Goal: Transaction & Acquisition: Book appointment/travel/reservation

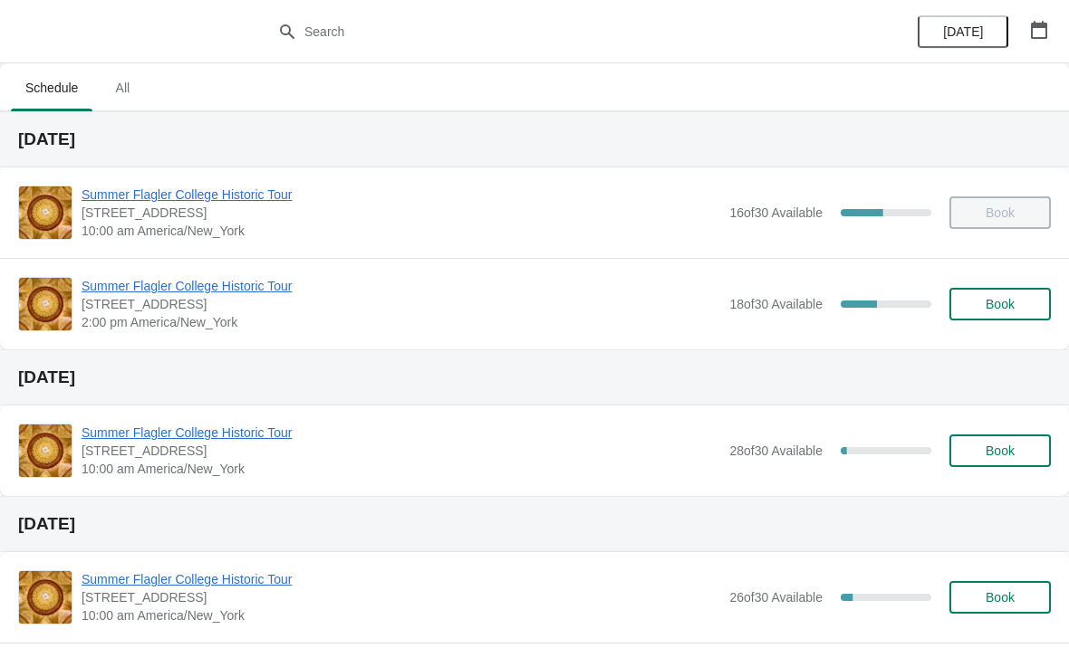
click at [155, 291] on span "Summer Flagler College Historic Tour" at bounding box center [401, 286] width 638 height 18
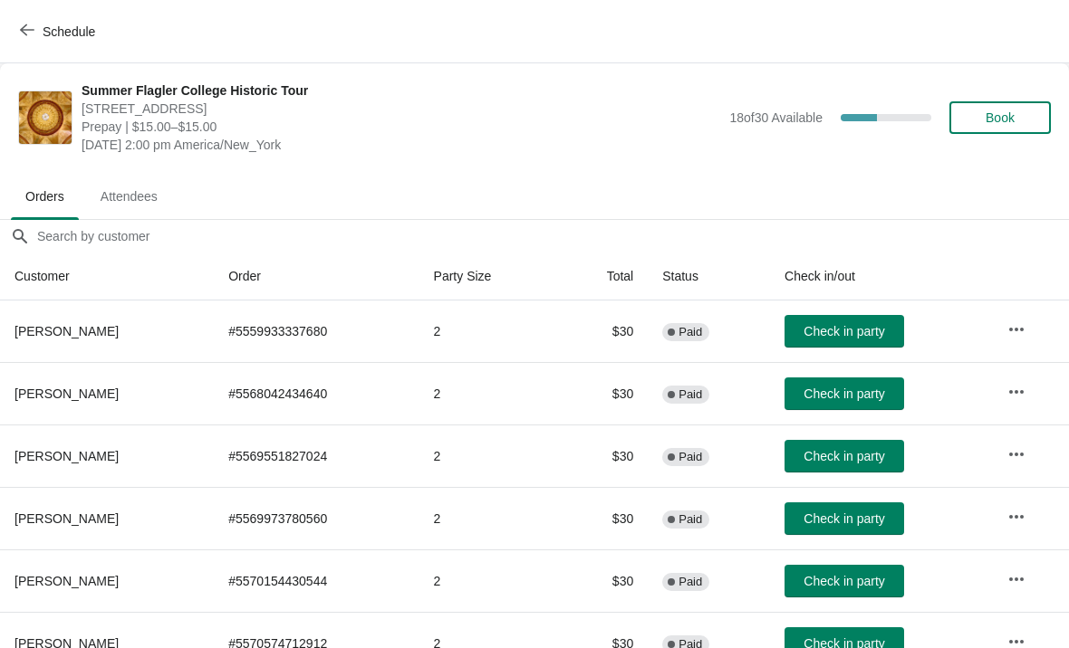
click at [853, 400] on span "Check in party" at bounding box center [843, 394] width 81 height 14
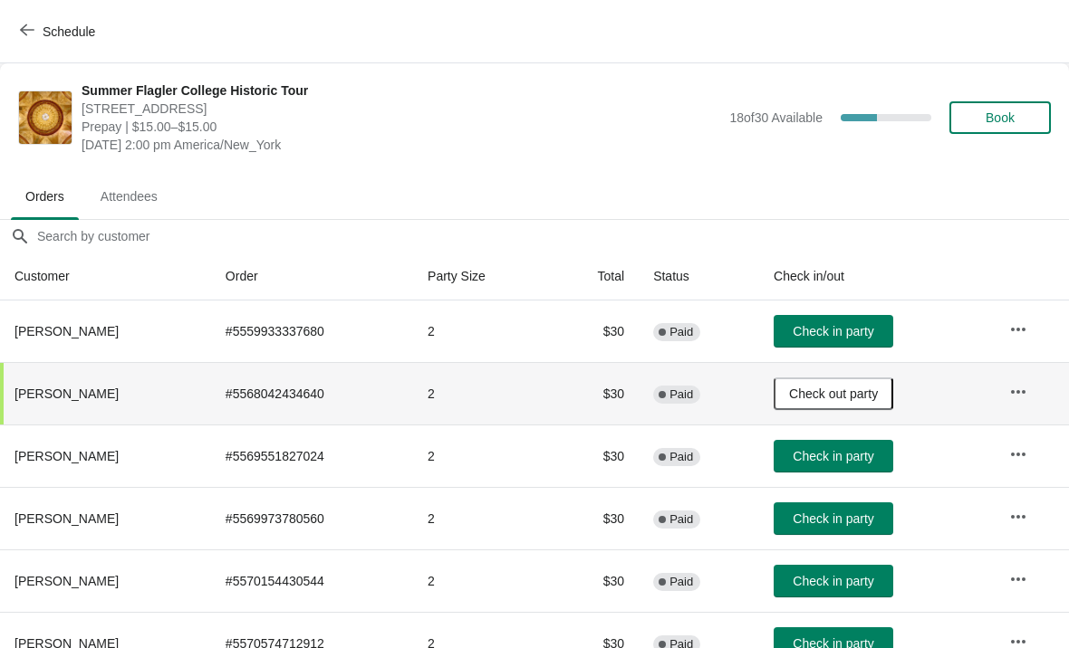
click at [994, 106] on button "Book" at bounding box center [999, 117] width 101 height 33
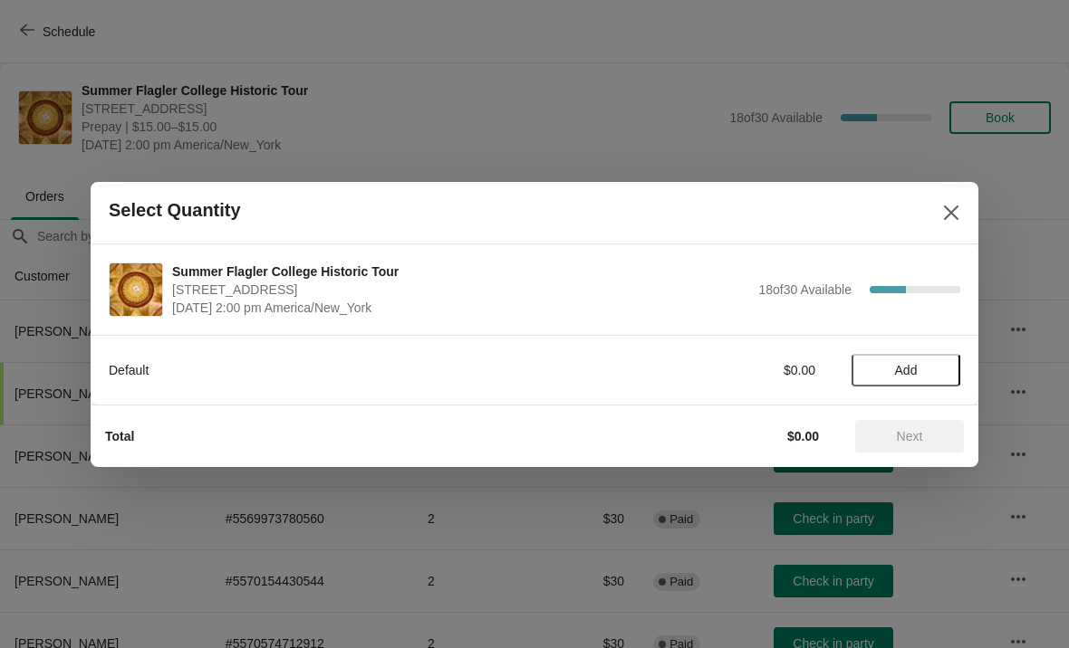
click at [914, 360] on button "Add" at bounding box center [905, 370] width 109 height 33
click at [940, 356] on div "Default $15.00 1" at bounding box center [534, 370] width 851 height 33
click at [934, 360] on icon at bounding box center [936, 369] width 19 height 19
click at [887, 409] on div "Total $30.00 Next" at bounding box center [527, 429] width 873 height 47
click at [927, 443] on span "Next" at bounding box center [909, 436] width 80 height 14
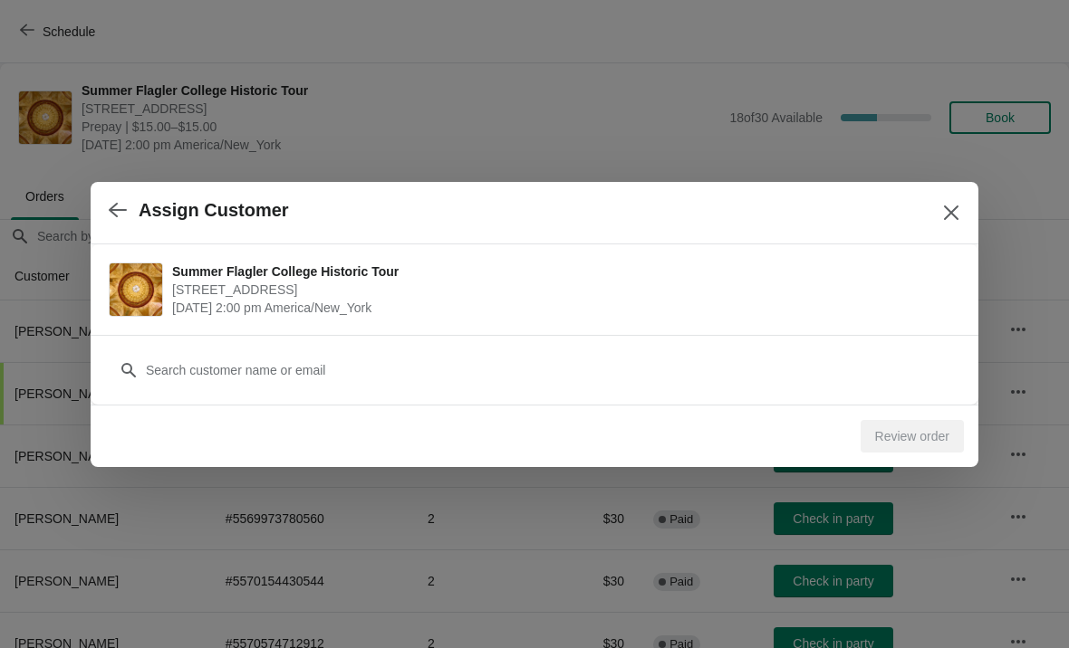
click at [589, 402] on div "Customer" at bounding box center [534, 370] width 887 height 70
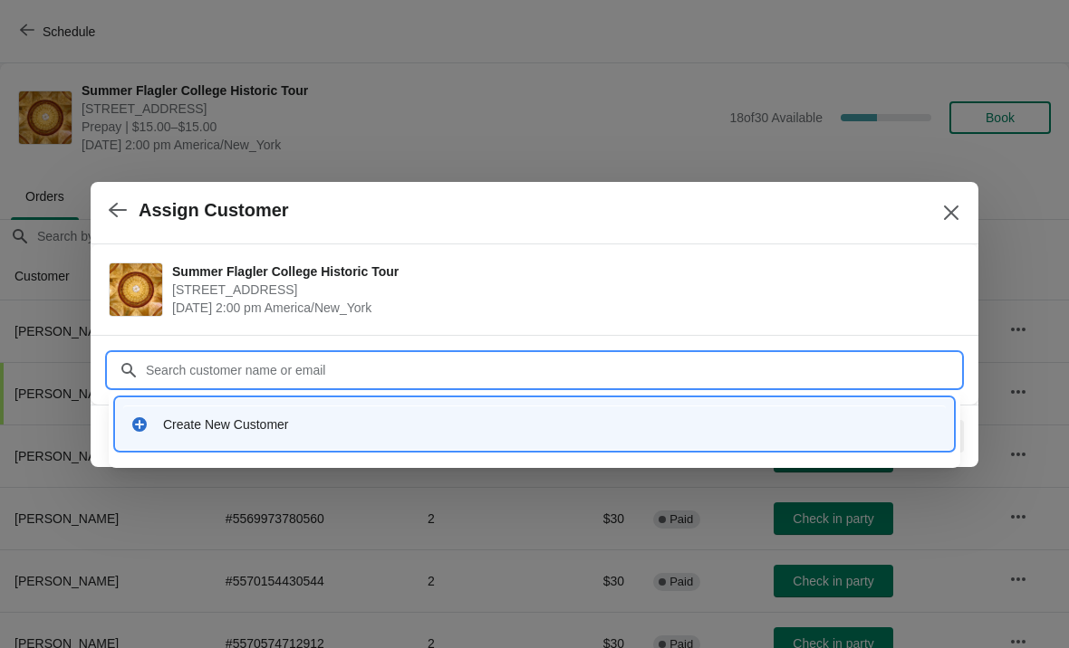
click at [302, 432] on div "Create New Customer" at bounding box center [550, 425] width 775 height 18
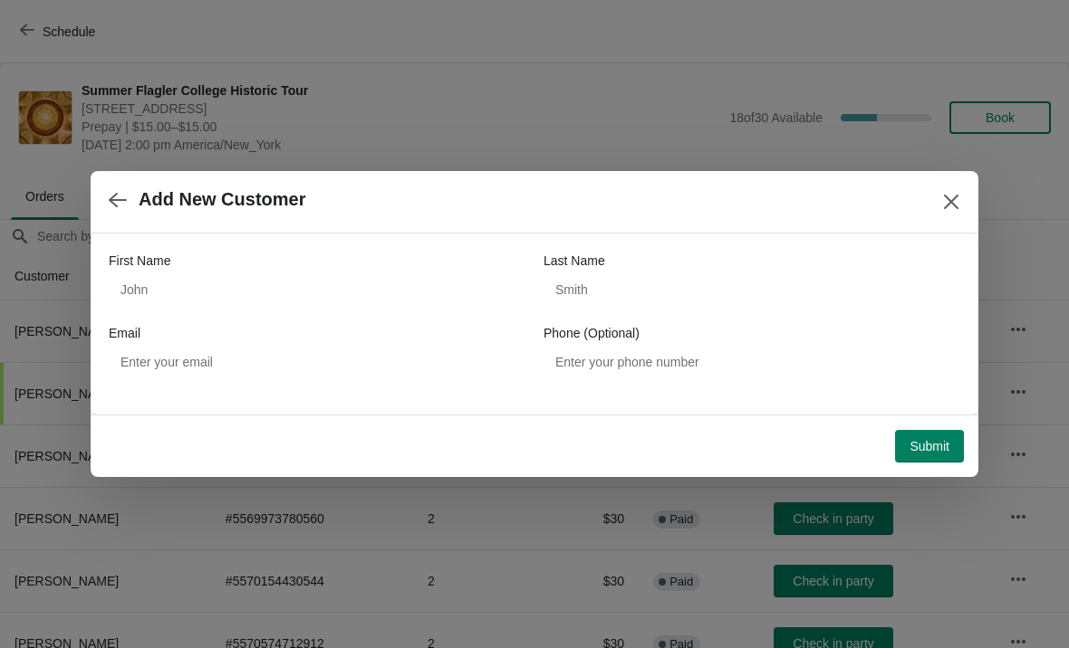
click at [303, 252] on div "First Name" at bounding box center [317, 261] width 417 height 18
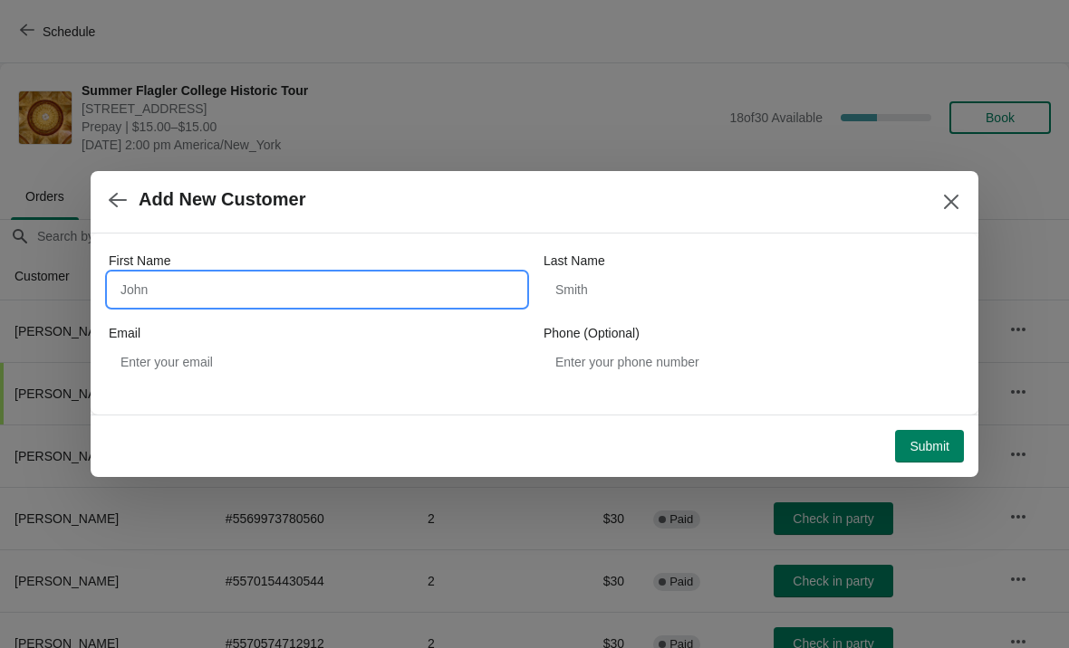
click at [339, 280] on input "First Name" at bounding box center [317, 289] width 417 height 33
type input "Orion"
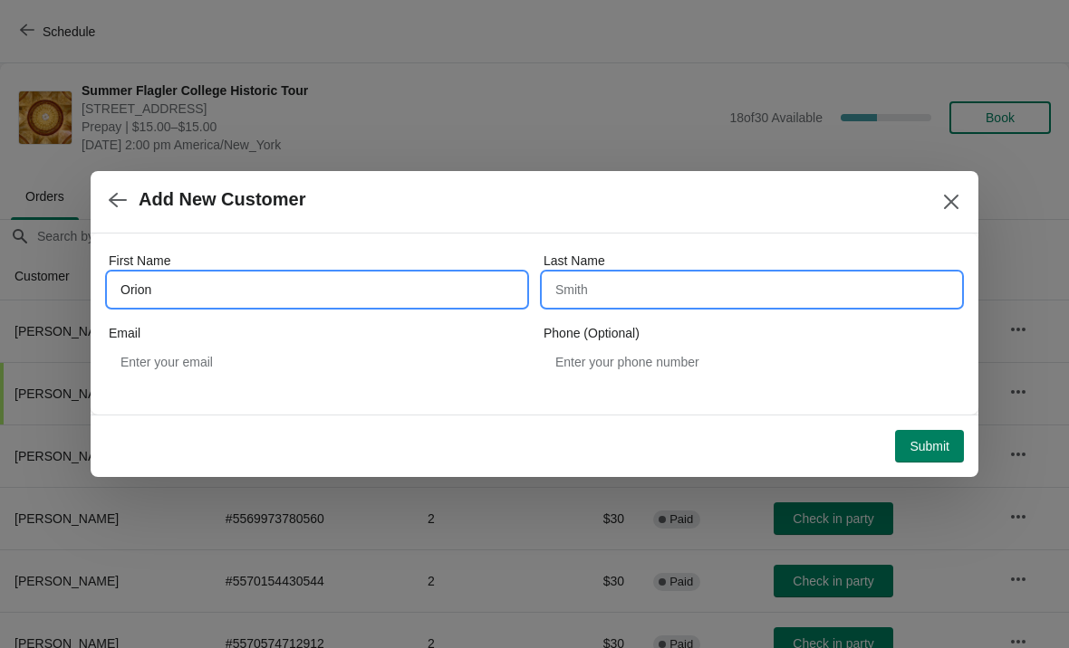
click at [578, 284] on input "Last Name" at bounding box center [751, 289] width 417 height 33
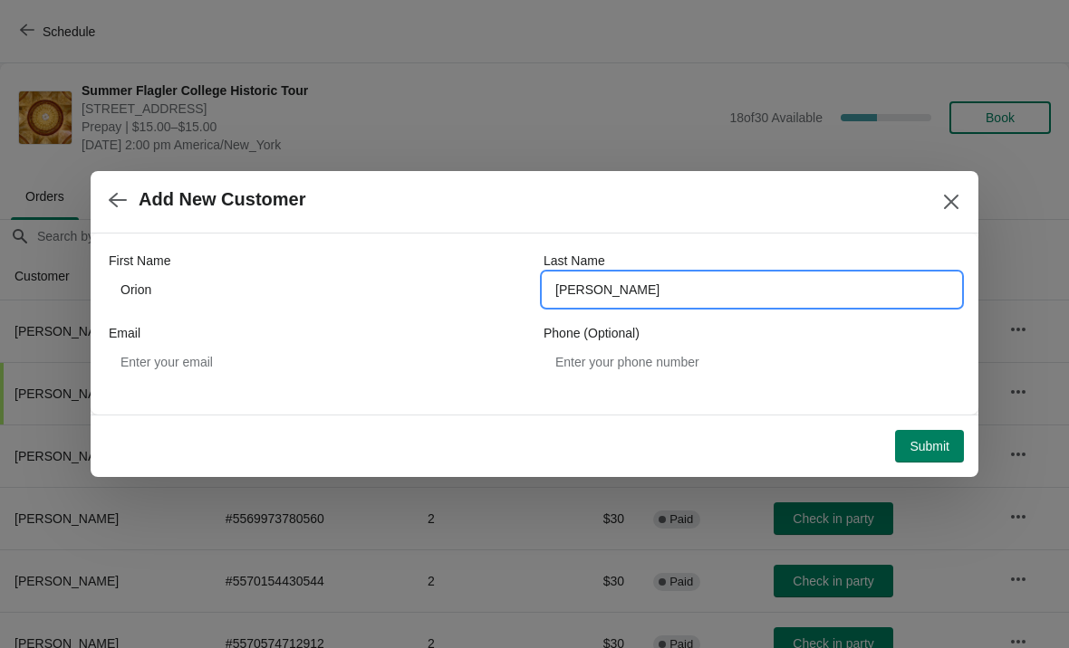
type input "Shanahan"
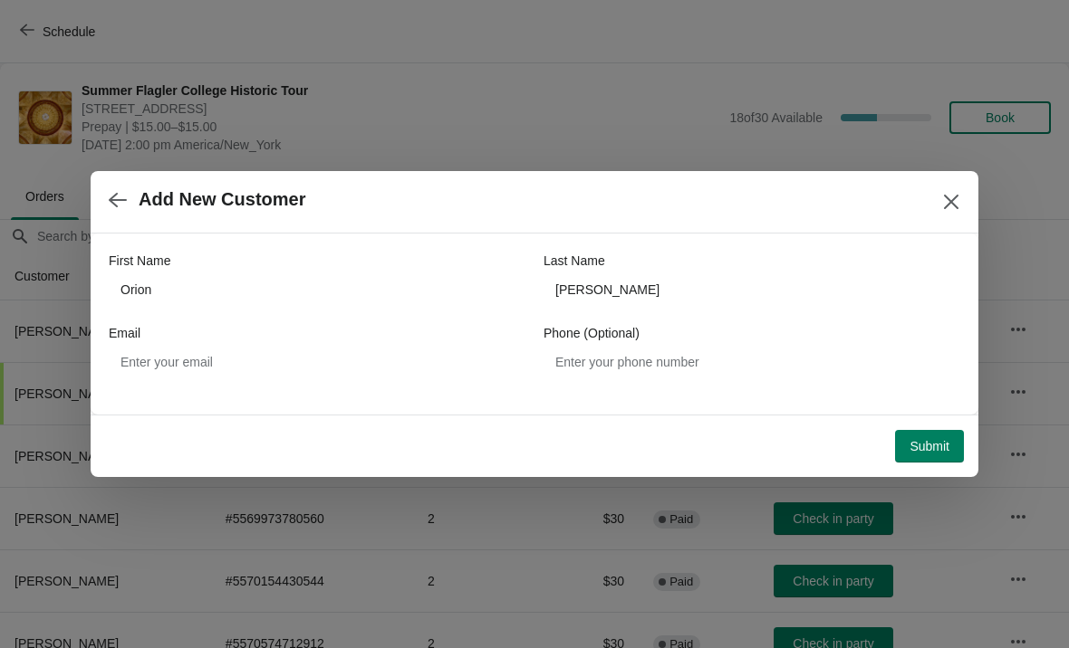
click at [946, 442] on span "Submit" at bounding box center [929, 446] width 40 height 14
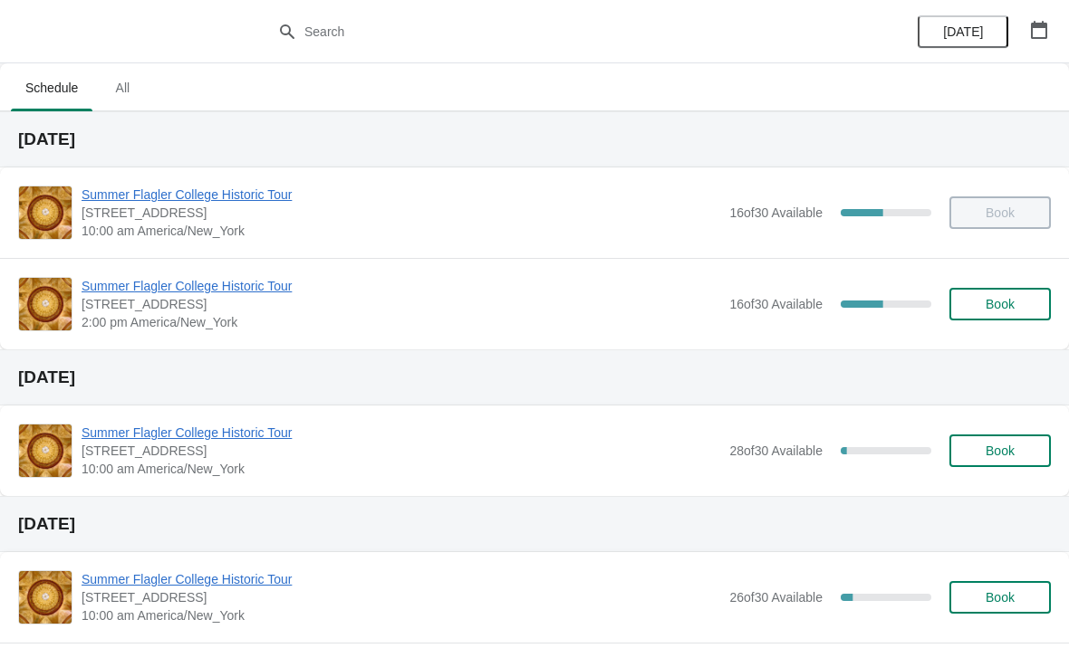
click at [103, 293] on span "Summer Flagler College Historic Tour" at bounding box center [401, 286] width 638 height 18
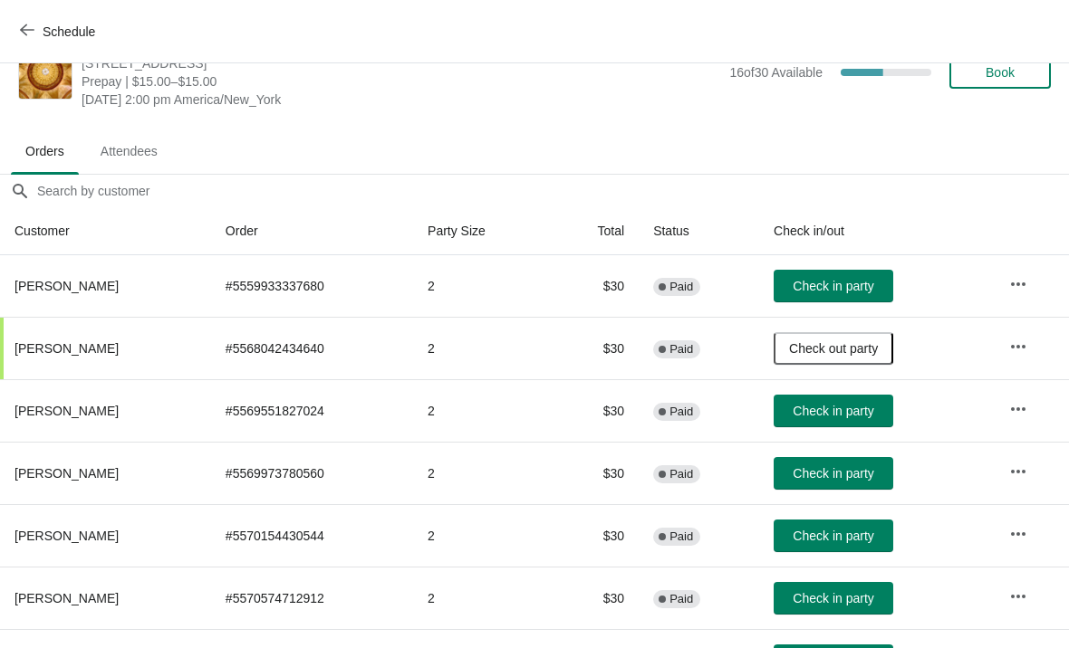
scroll to position [42, 0]
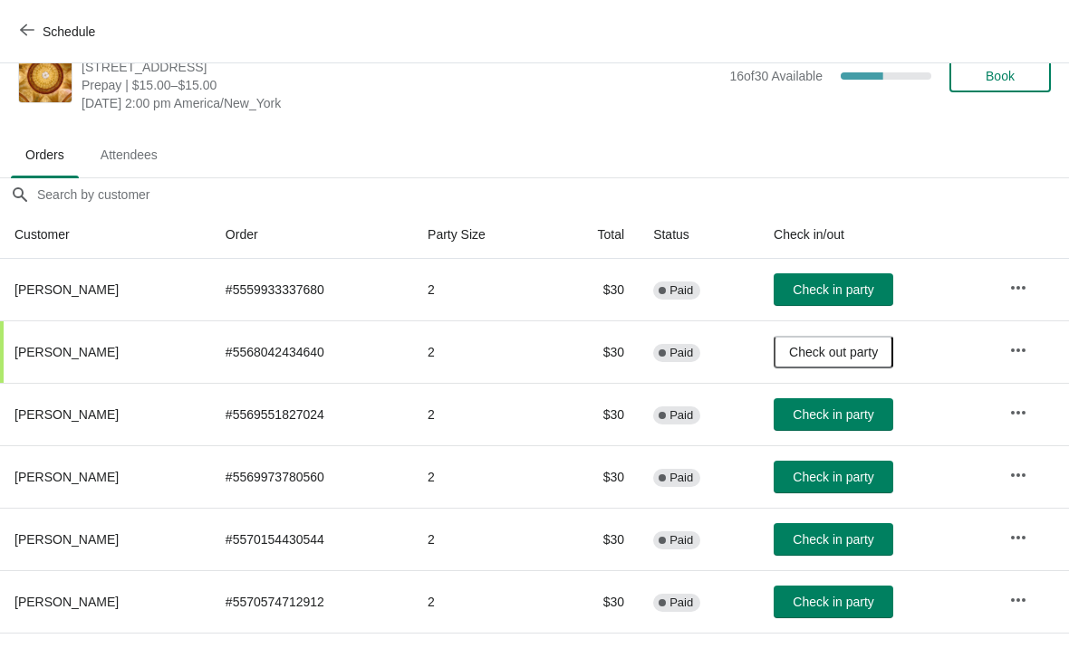
click at [817, 465] on button "Check in party" at bounding box center [833, 477] width 120 height 33
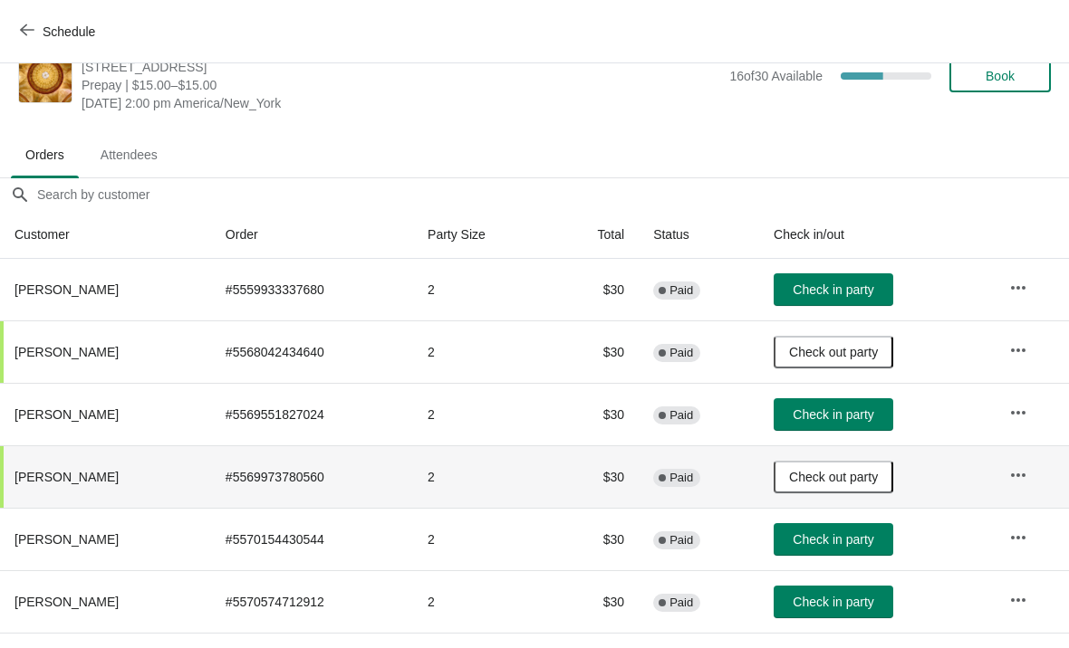
click at [858, 287] on span "Check in party" at bounding box center [832, 290] width 81 height 14
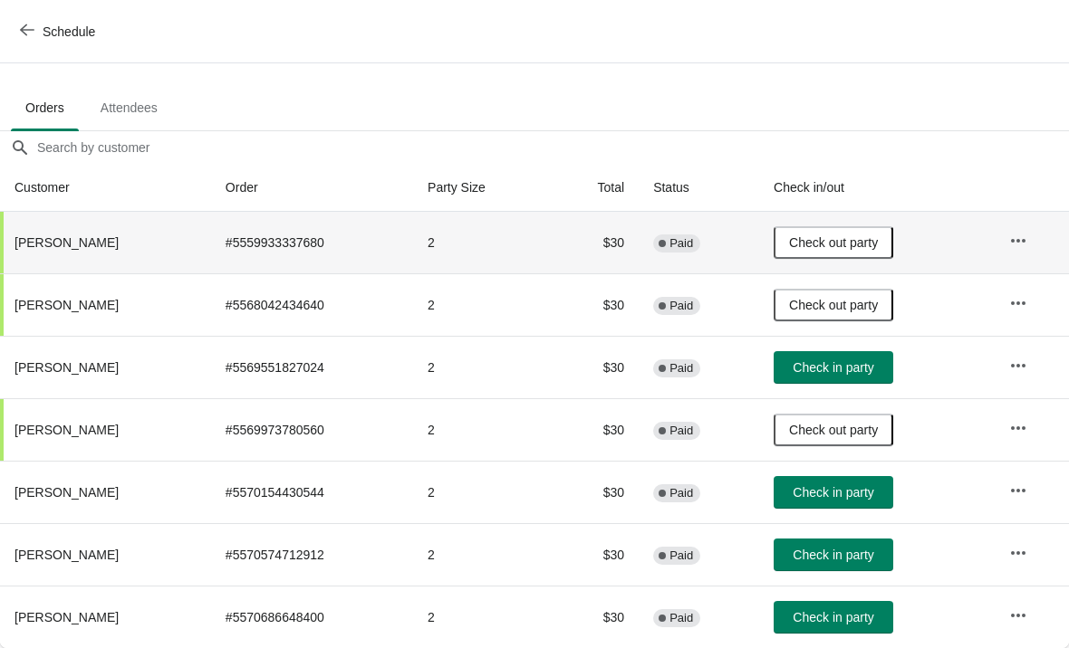
scroll to position [89, 0]
click at [820, 610] on span "Check in party" at bounding box center [832, 617] width 81 height 14
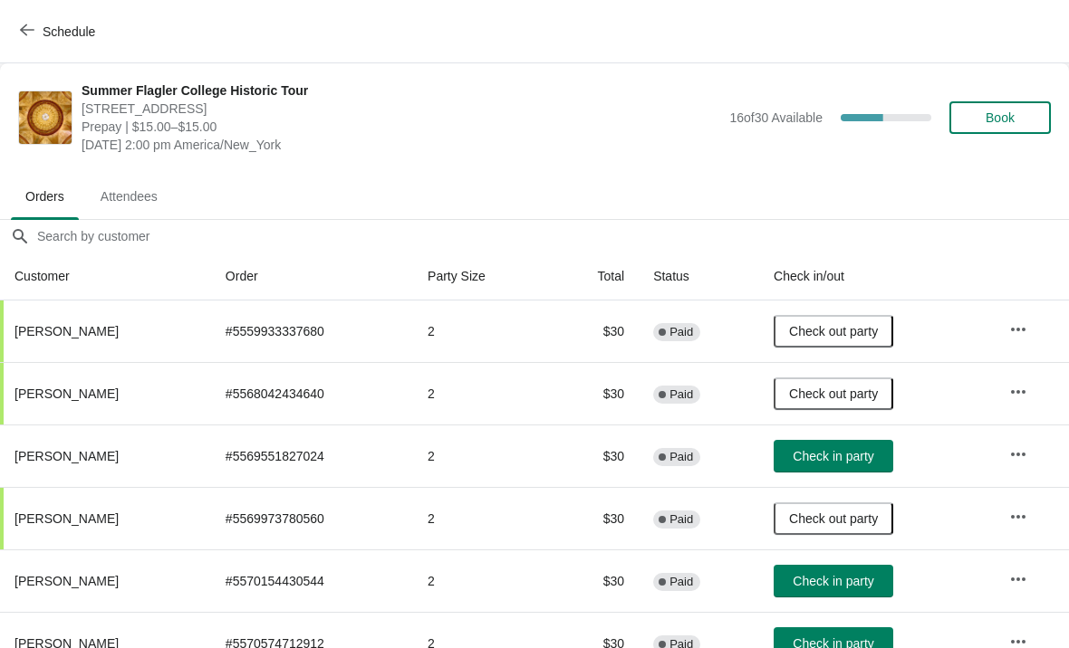
scroll to position [0, 0]
click at [1006, 120] on span "Book" at bounding box center [999, 117] width 29 height 14
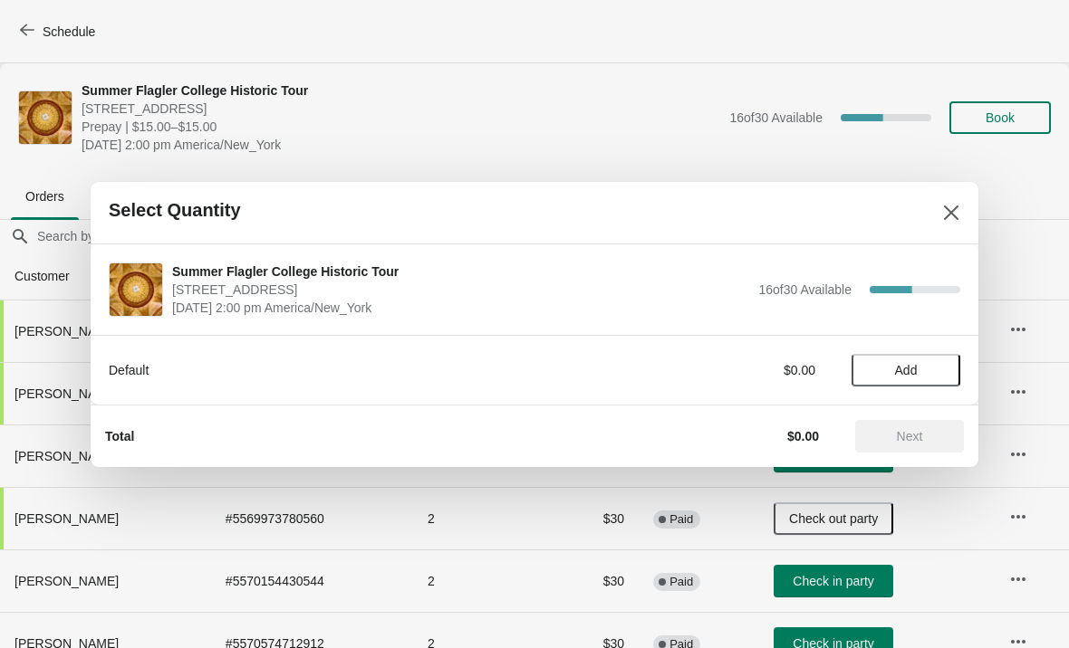
click at [913, 371] on span "Add" at bounding box center [906, 370] width 23 height 14
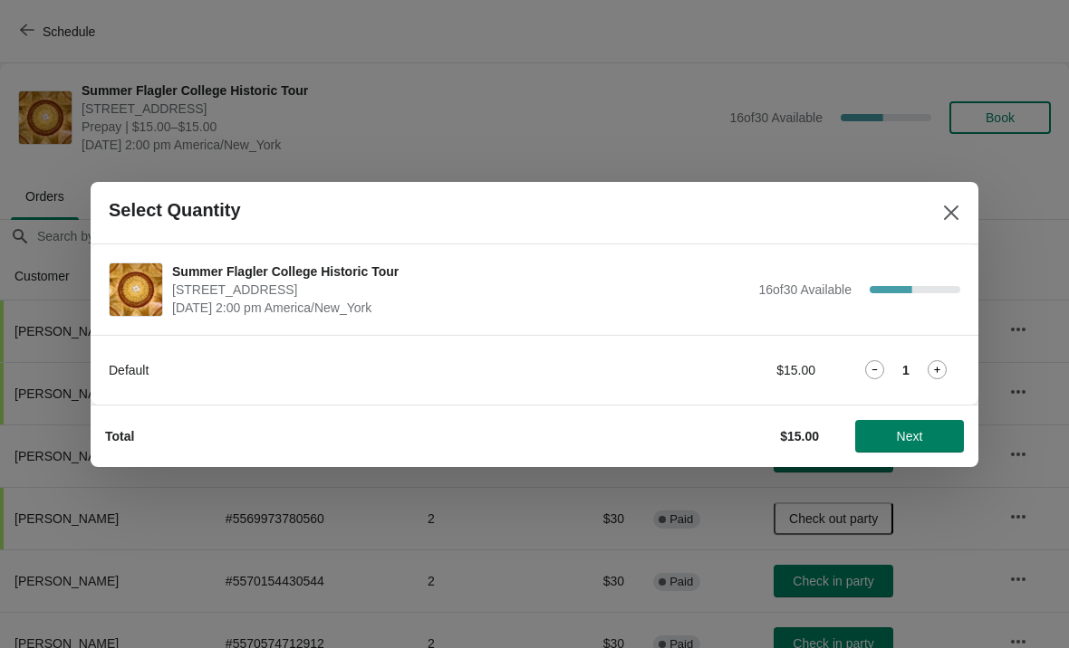
click at [930, 369] on icon at bounding box center [936, 369] width 19 height 19
click at [907, 432] on span "Next" at bounding box center [910, 436] width 26 height 14
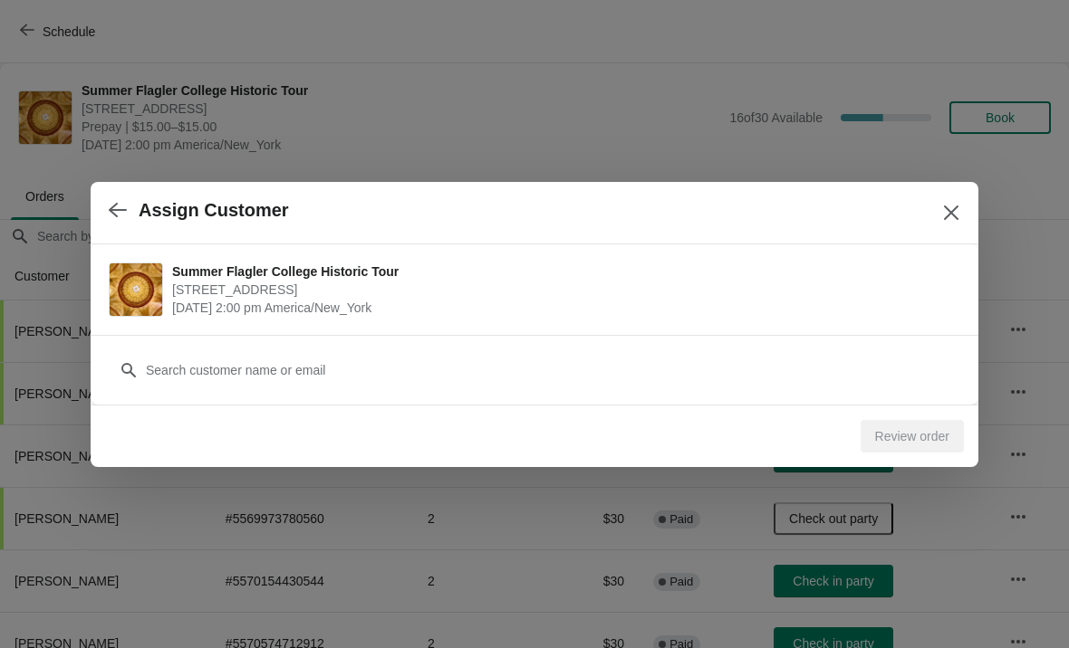
click at [916, 418] on div "Review order" at bounding box center [531, 433] width 866 height 40
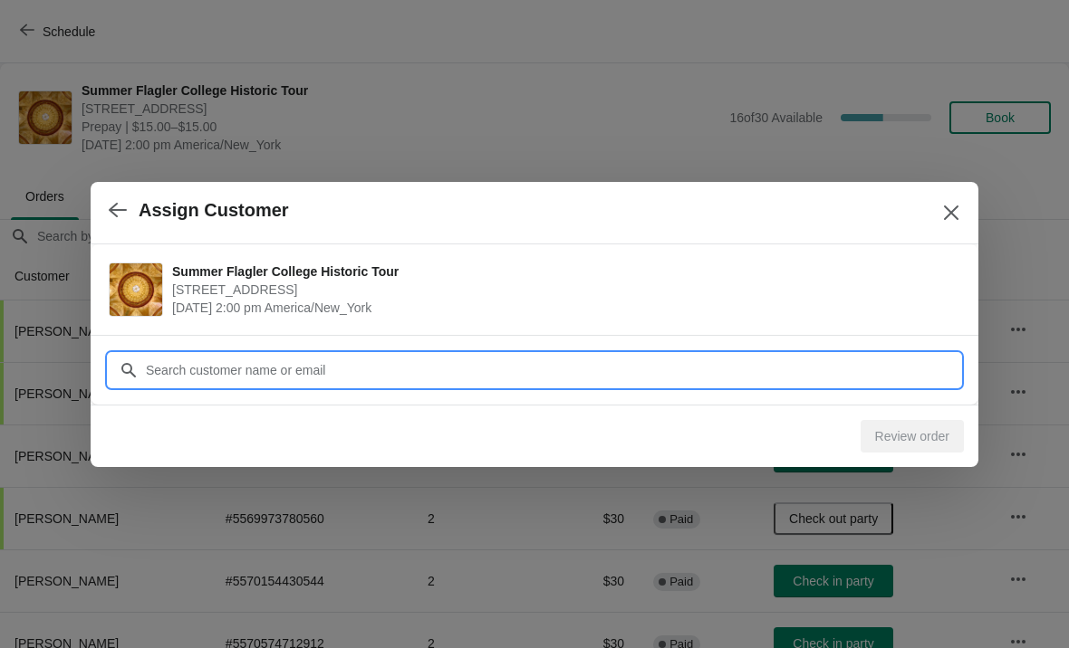
click at [855, 362] on input "Customer" at bounding box center [552, 370] width 815 height 33
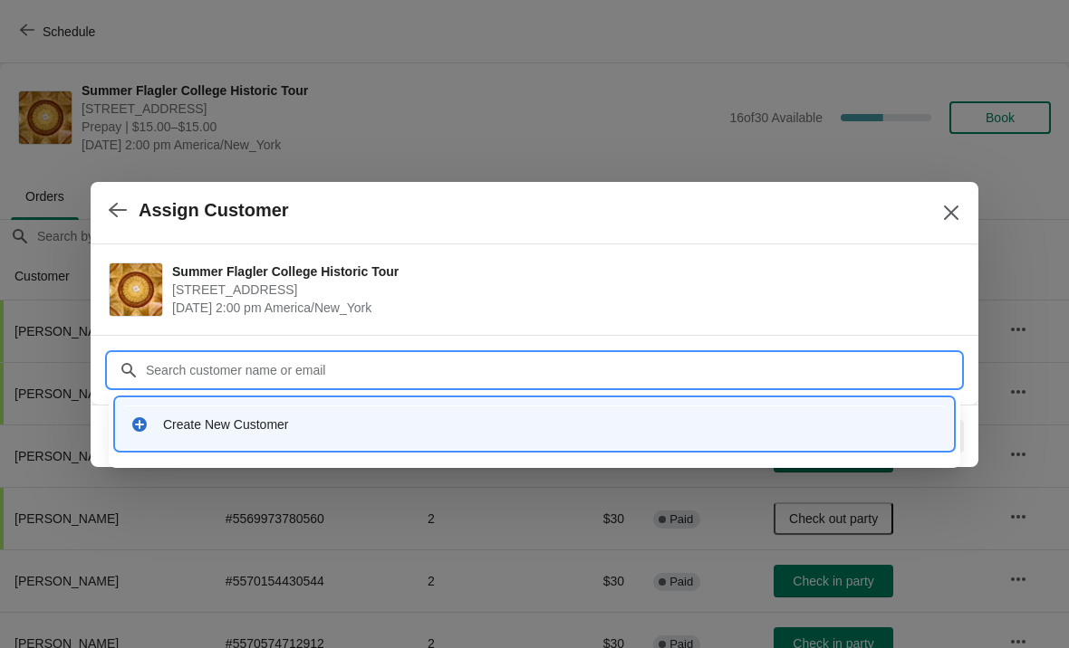
click at [150, 420] on div "Create New Customer" at bounding box center [534, 425] width 808 height 18
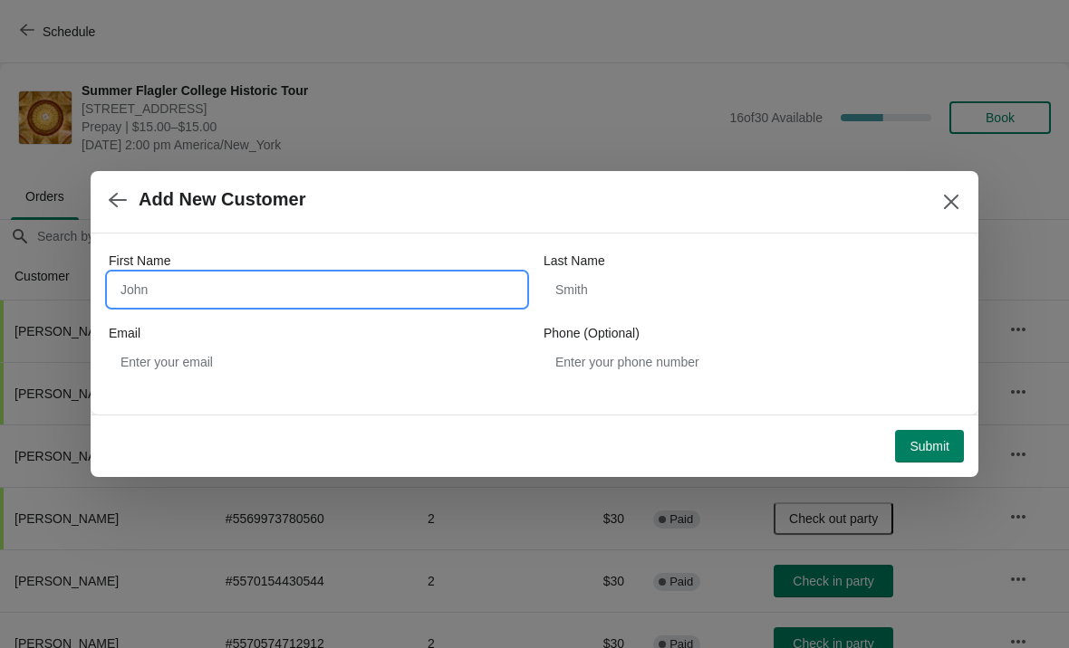
click at [135, 285] on input "First Name" at bounding box center [317, 289] width 417 height 33
type input "Sue"
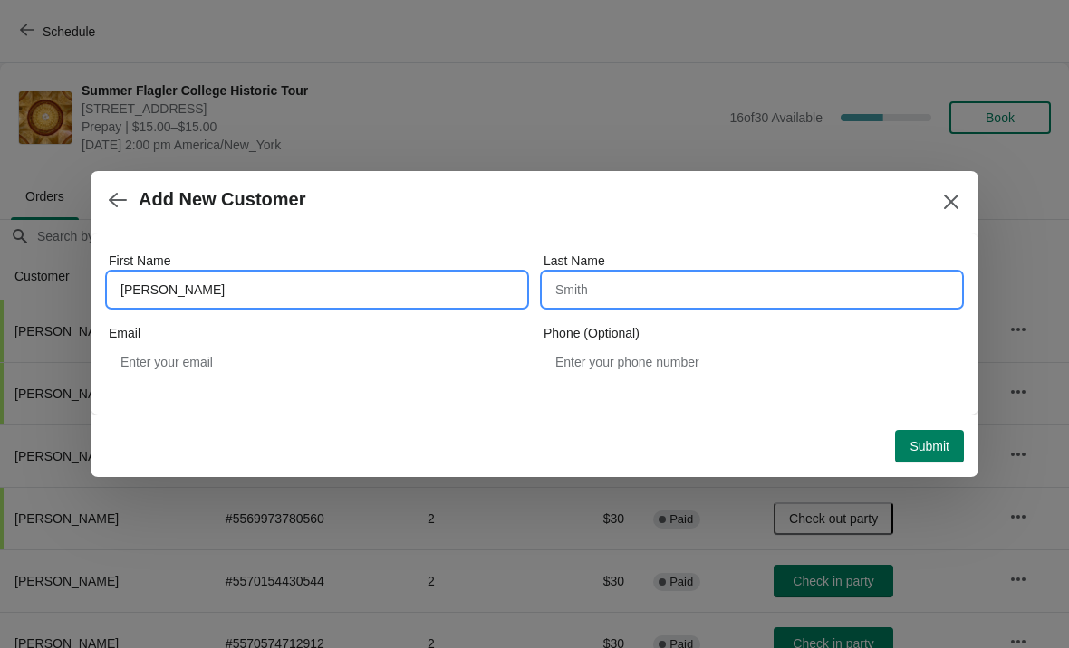
click at [765, 297] on input "Last Name" at bounding box center [751, 289] width 417 height 33
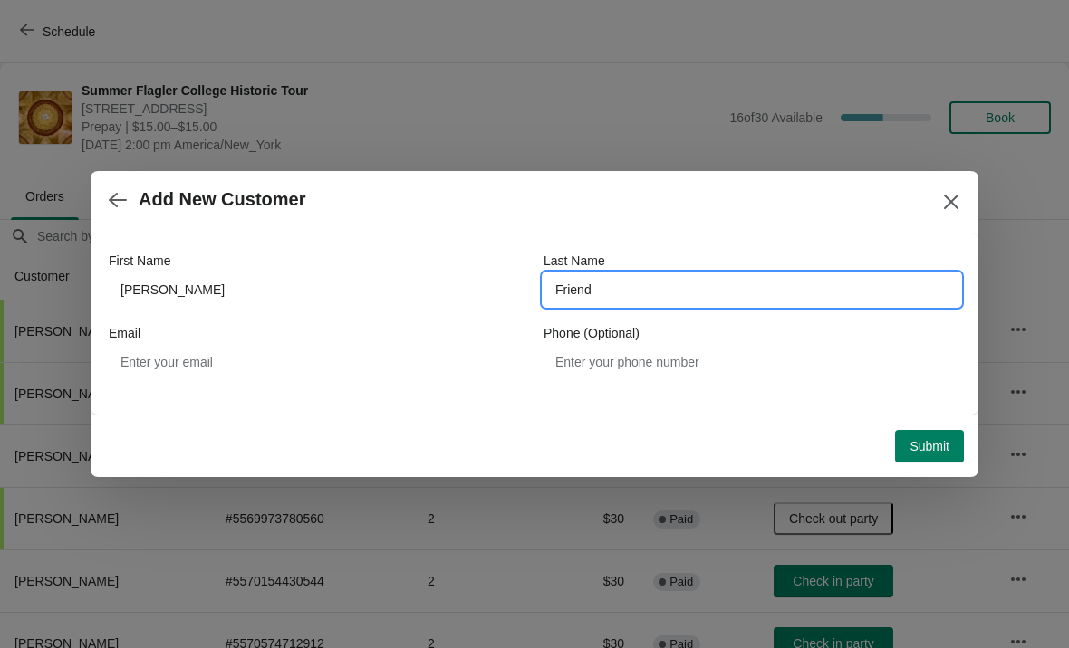
type input "Friend"
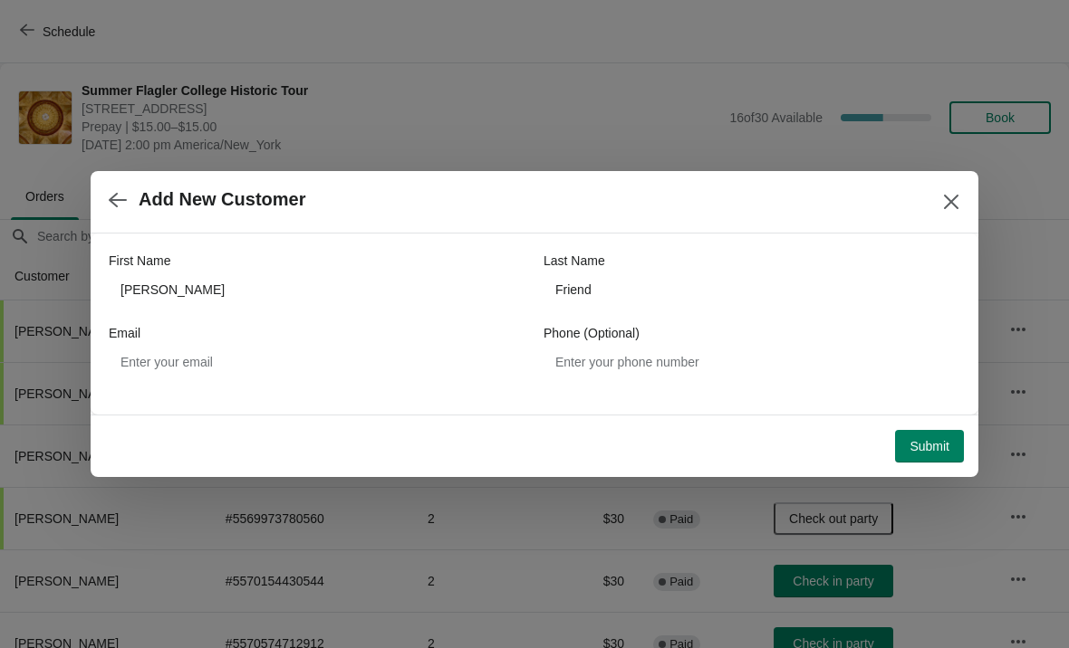
click at [923, 450] on span "Submit" at bounding box center [929, 446] width 40 height 14
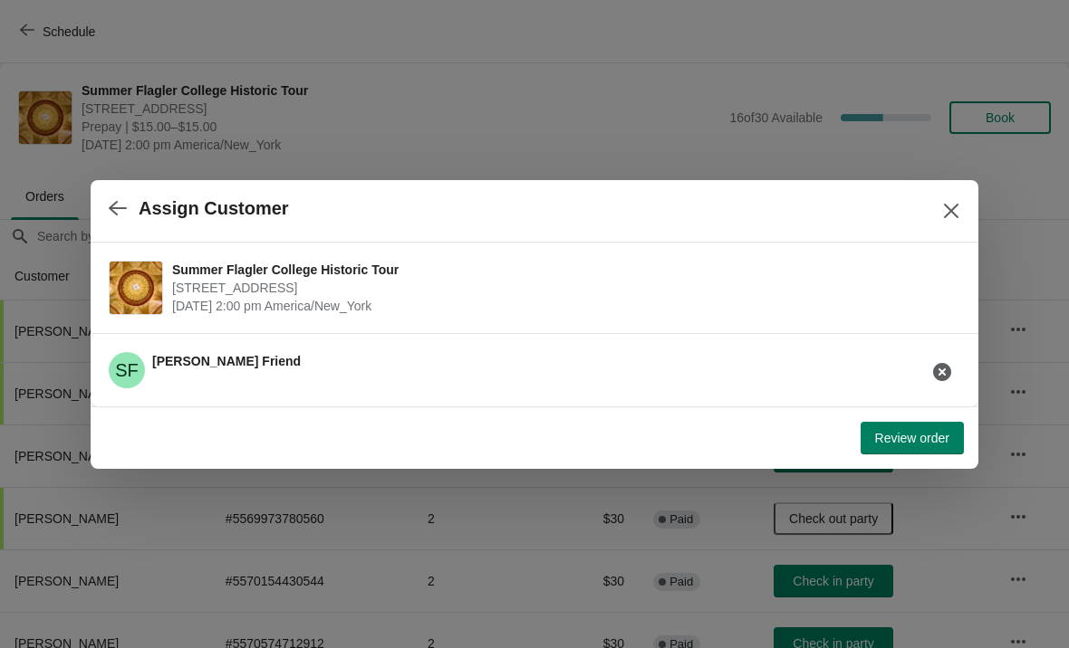
click at [930, 437] on span "Review order" at bounding box center [912, 438] width 74 height 14
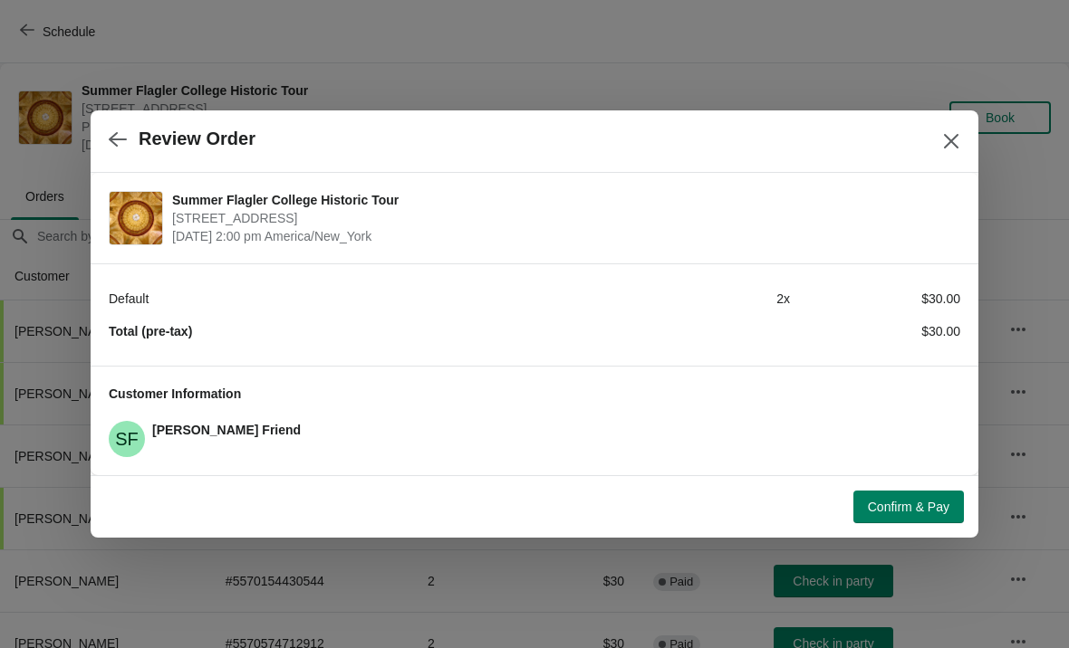
click at [923, 493] on button "Confirm & Pay" at bounding box center [908, 507] width 110 height 33
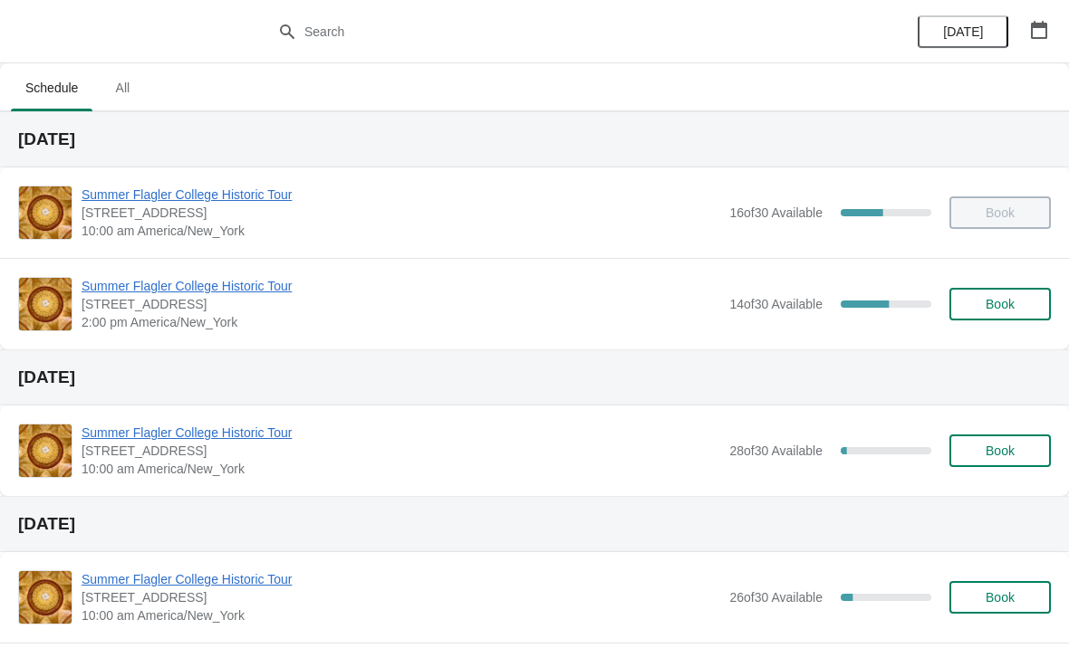
click at [136, 277] on span "Summer Flagler College Historic Tour" at bounding box center [401, 286] width 638 height 18
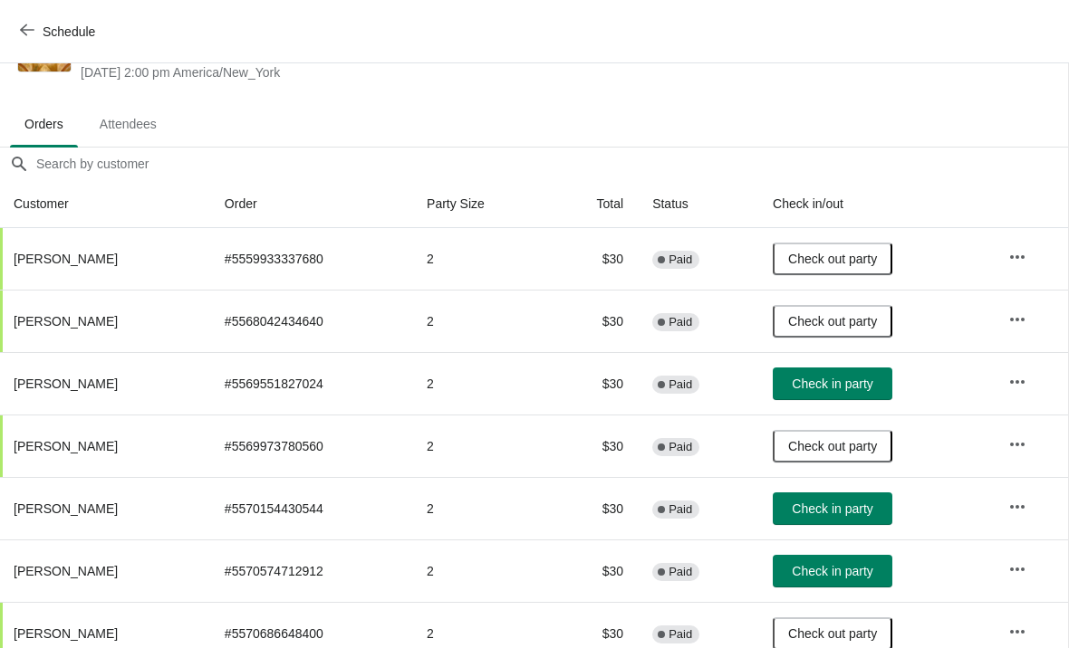
scroll to position [73, 1]
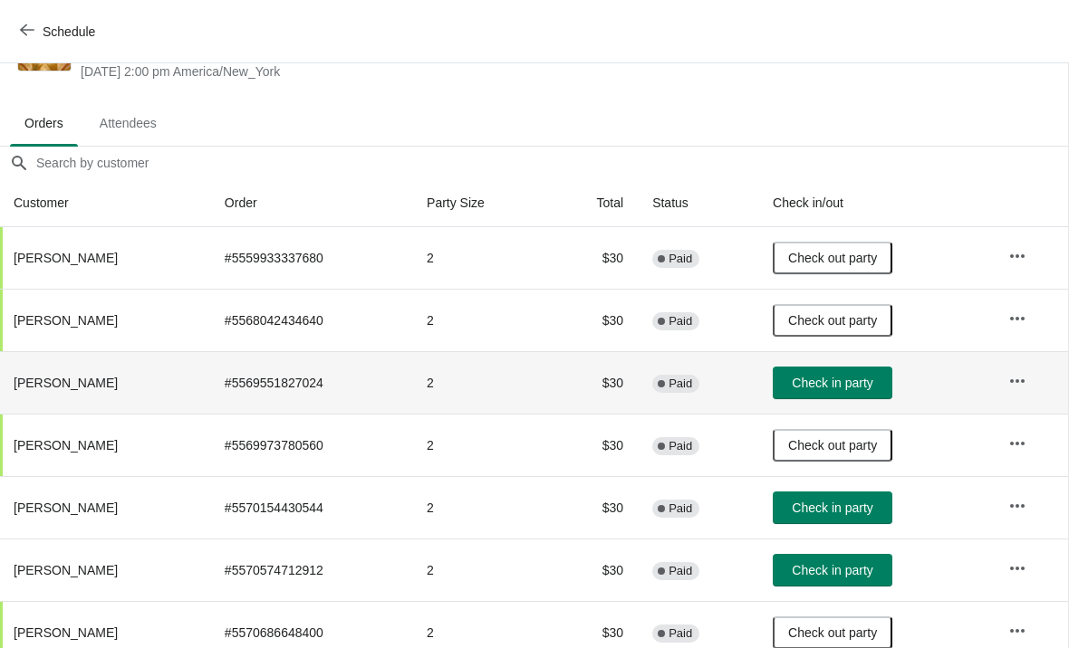
click at [860, 409] on td "Check in party" at bounding box center [875, 382] width 235 height 62
click at [832, 351] on td "Check in party" at bounding box center [875, 382] width 235 height 62
click at [849, 372] on button "Check in party" at bounding box center [832, 383] width 120 height 33
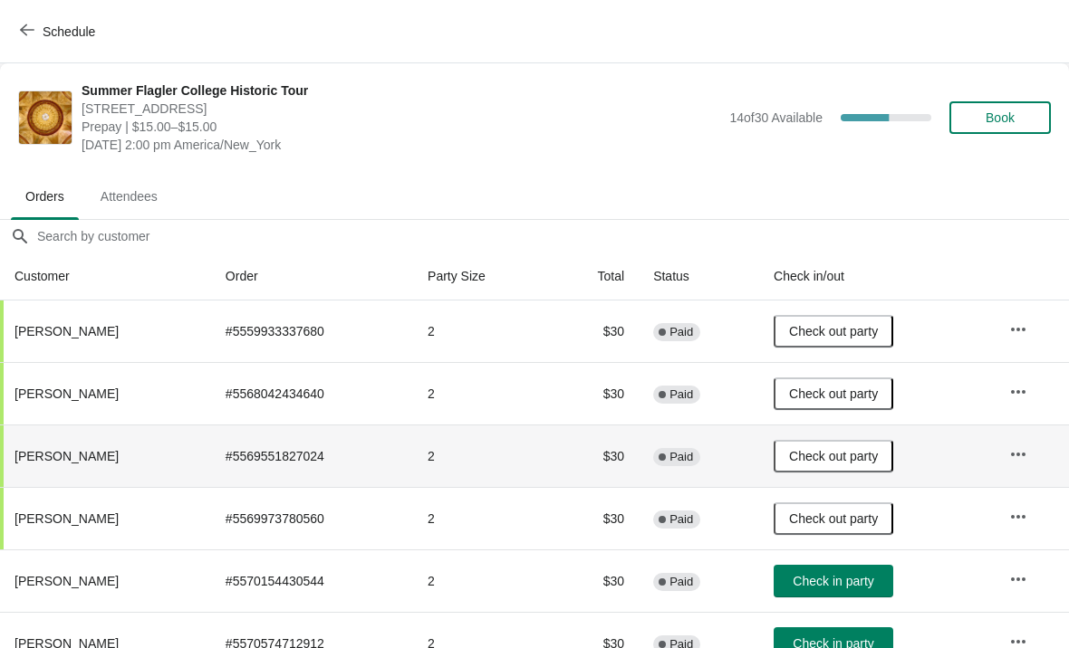
scroll to position [0, 0]
click at [985, 130] on button "Book" at bounding box center [999, 117] width 101 height 33
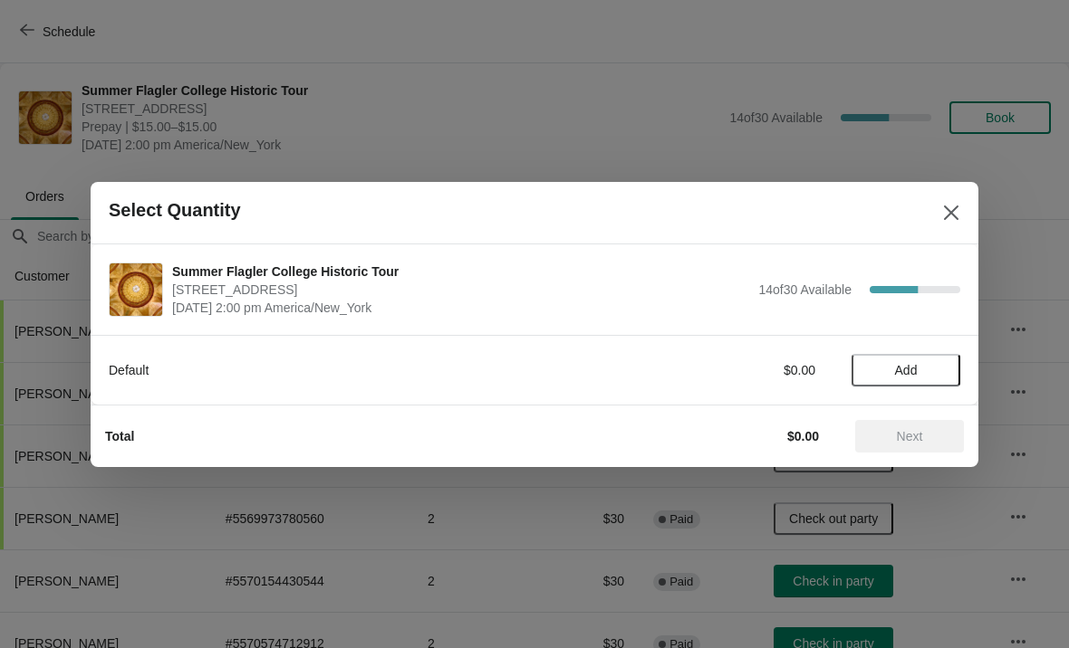
click at [954, 227] on button "Close" at bounding box center [951, 213] width 33 height 33
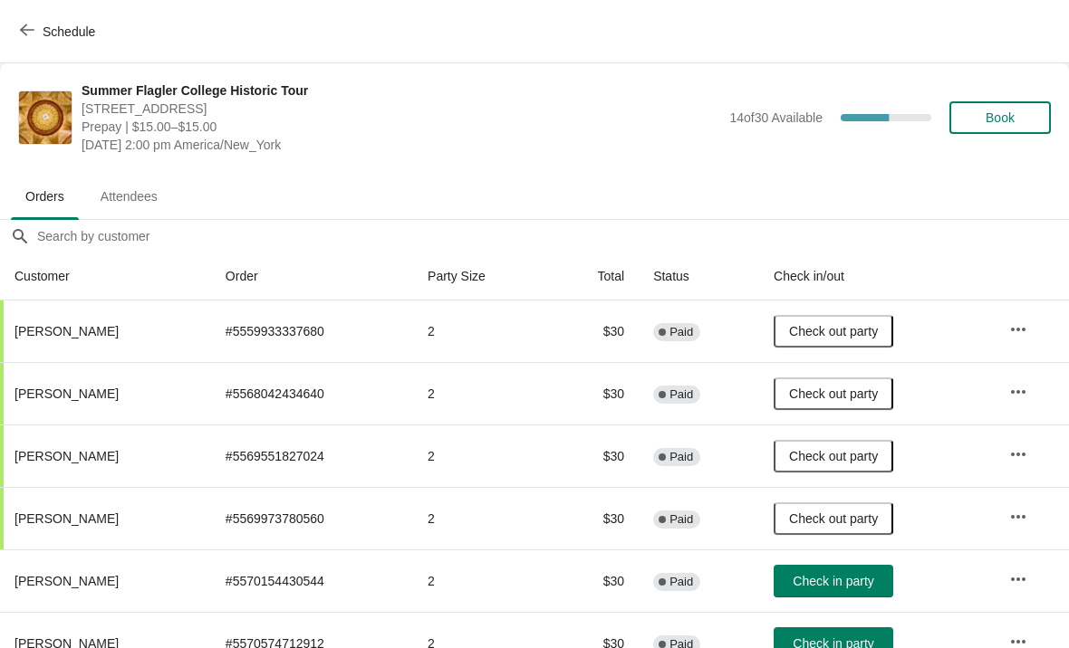
click at [983, 155] on div "Summer Flagler College Historic Tour [STREET_ADDRESS][PERSON_NAME] Prepay | $15…" at bounding box center [534, 117] width 1069 height 109
click at [1012, 126] on button "Book" at bounding box center [999, 117] width 101 height 33
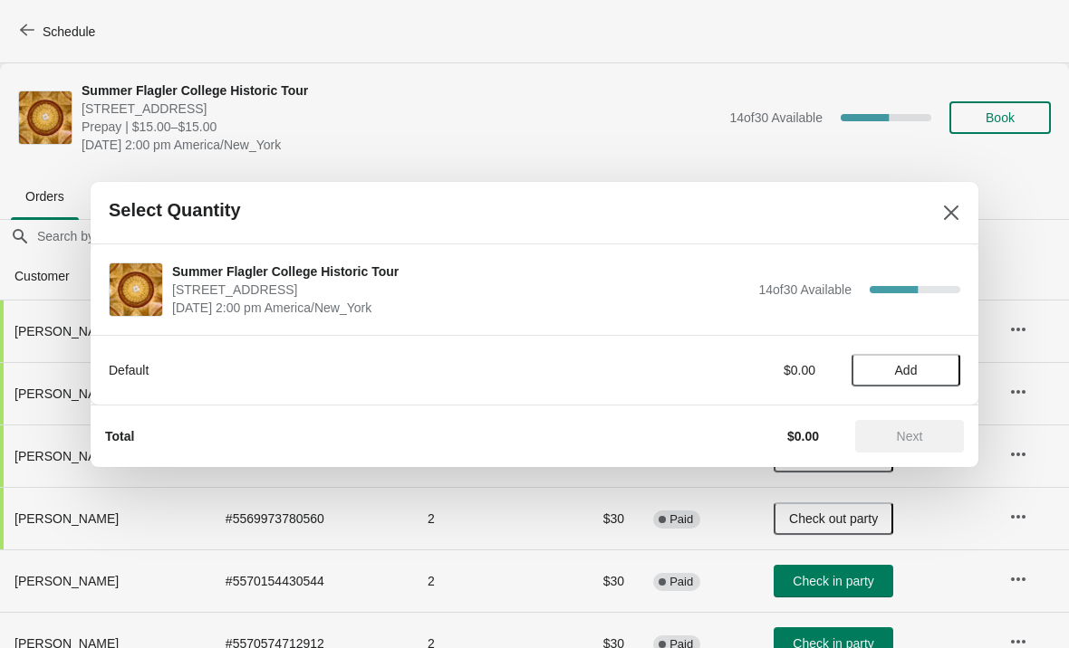
click at [918, 371] on span "Add" at bounding box center [906, 370] width 76 height 14
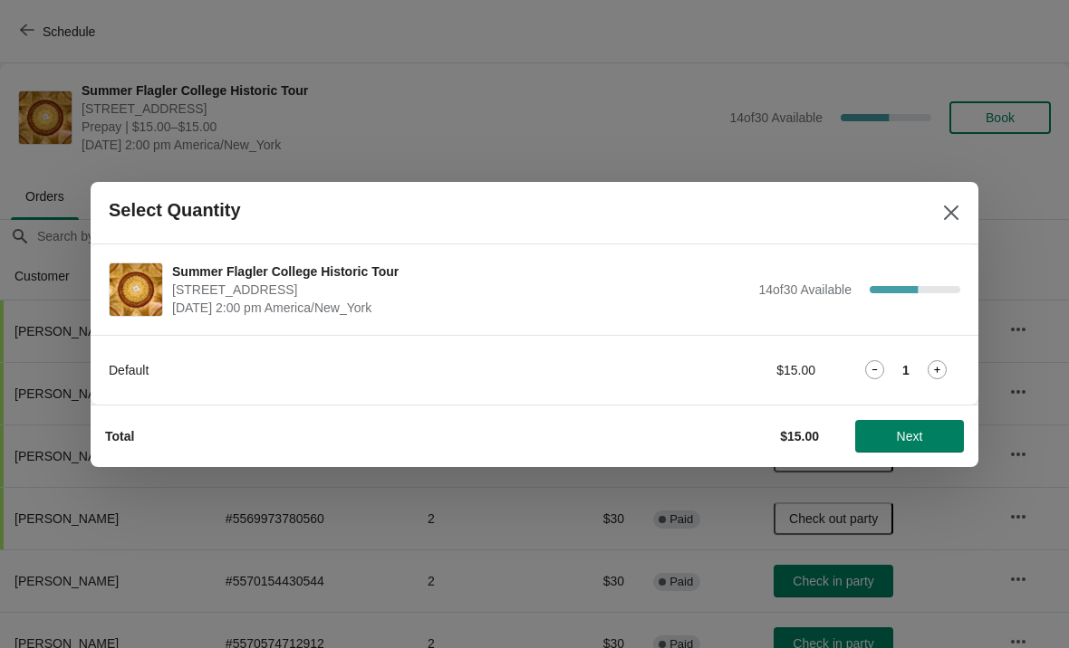
click at [938, 421] on button "Next" at bounding box center [909, 436] width 109 height 33
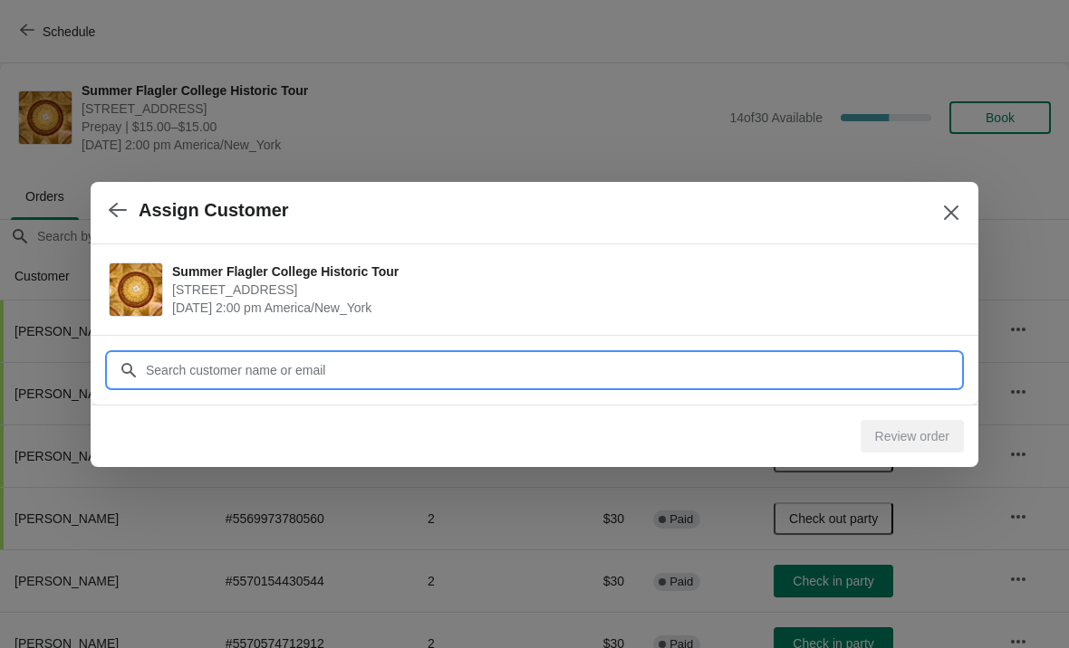
click at [158, 370] on input "Customer" at bounding box center [552, 370] width 815 height 33
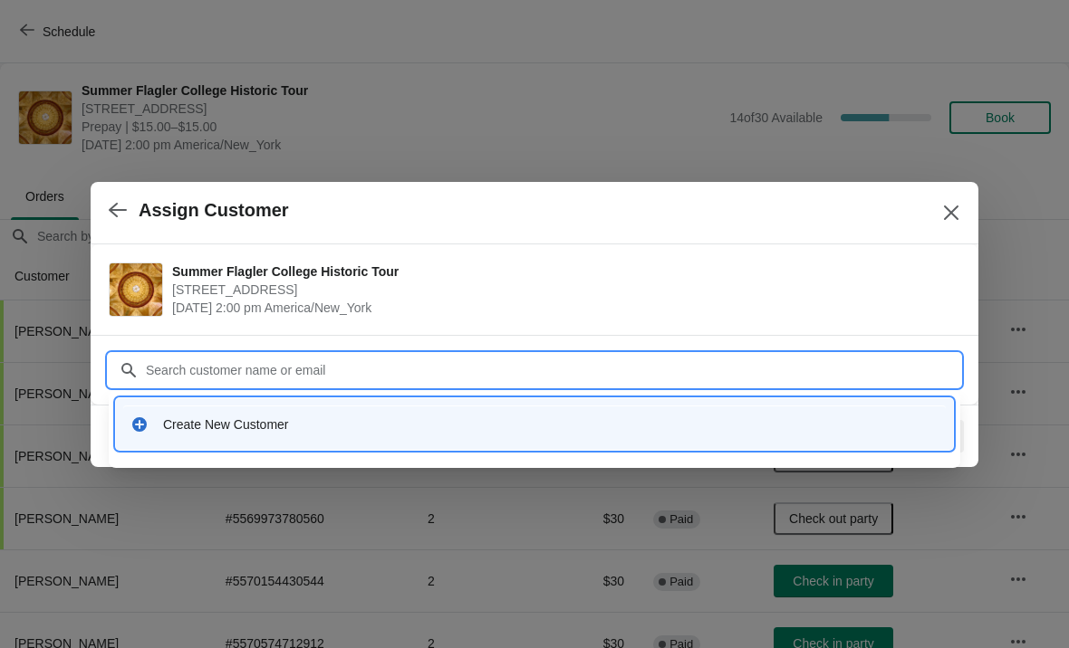
click at [192, 443] on div "Create New Customer" at bounding box center [534, 424] width 837 height 52
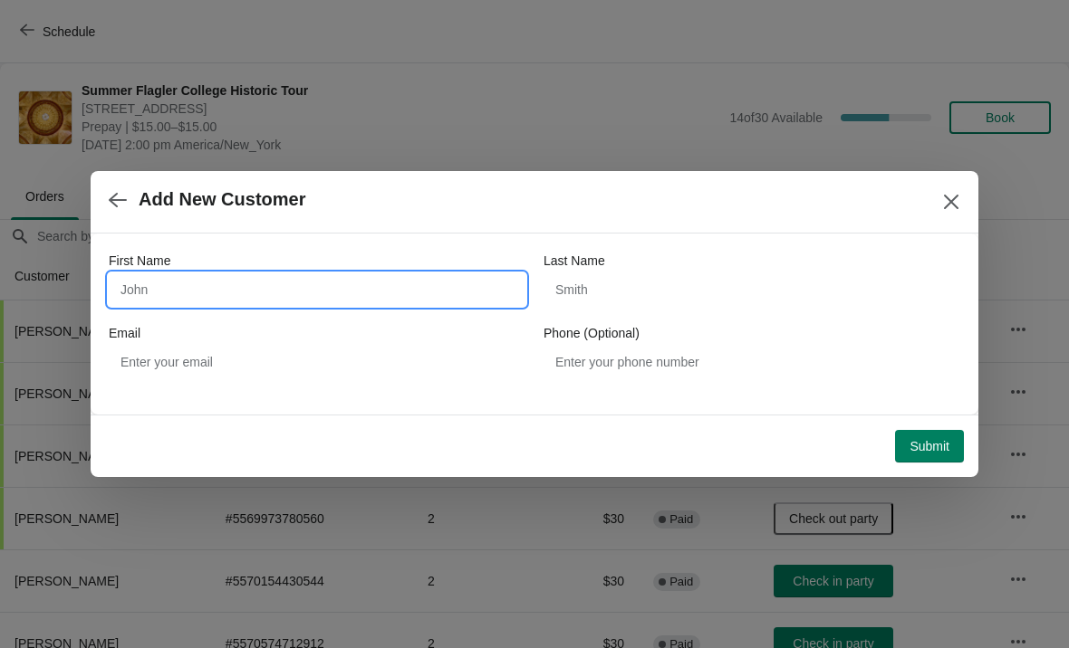
click at [147, 292] on input "First Name" at bounding box center [317, 289] width 417 height 33
type input "Debbie"
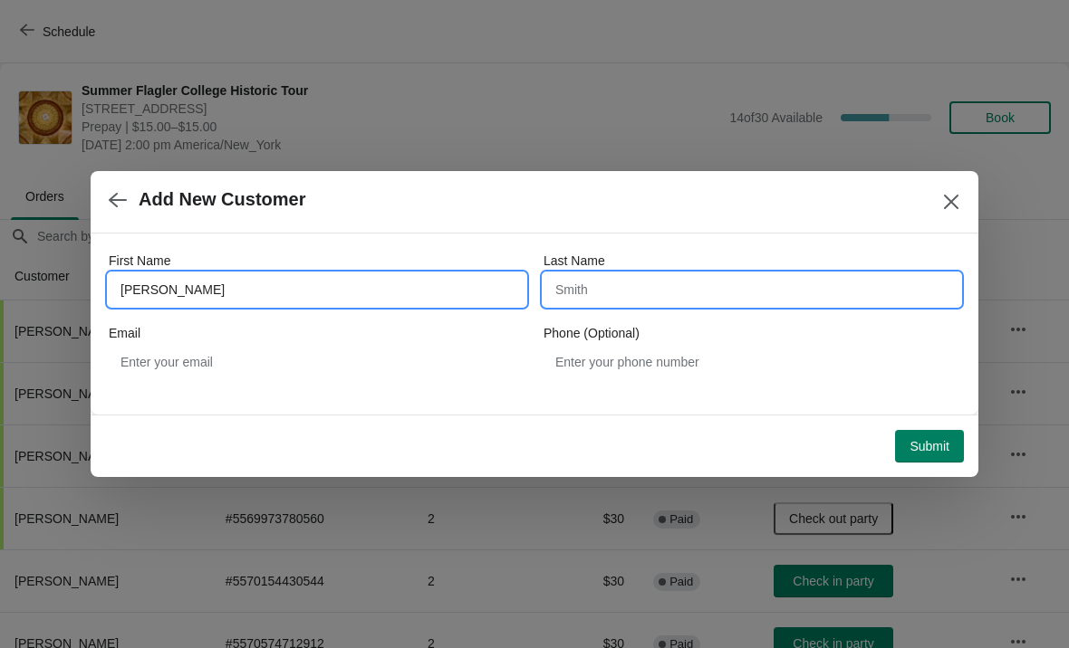
click at [614, 305] on input "Last Name" at bounding box center [751, 289] width 417 height 33
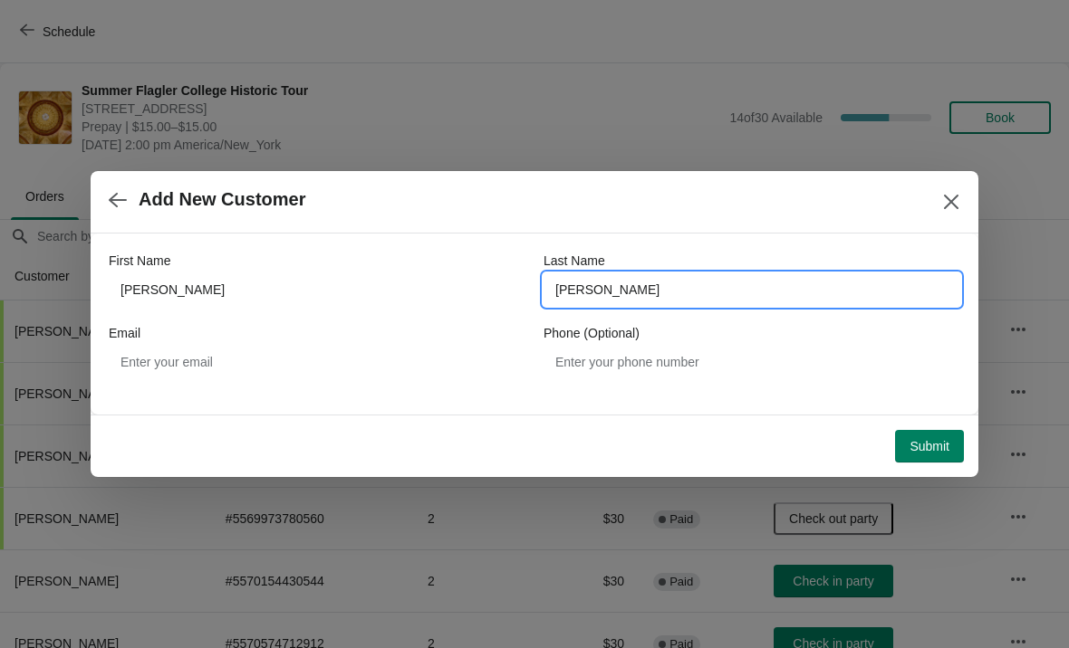
type input "Walker"
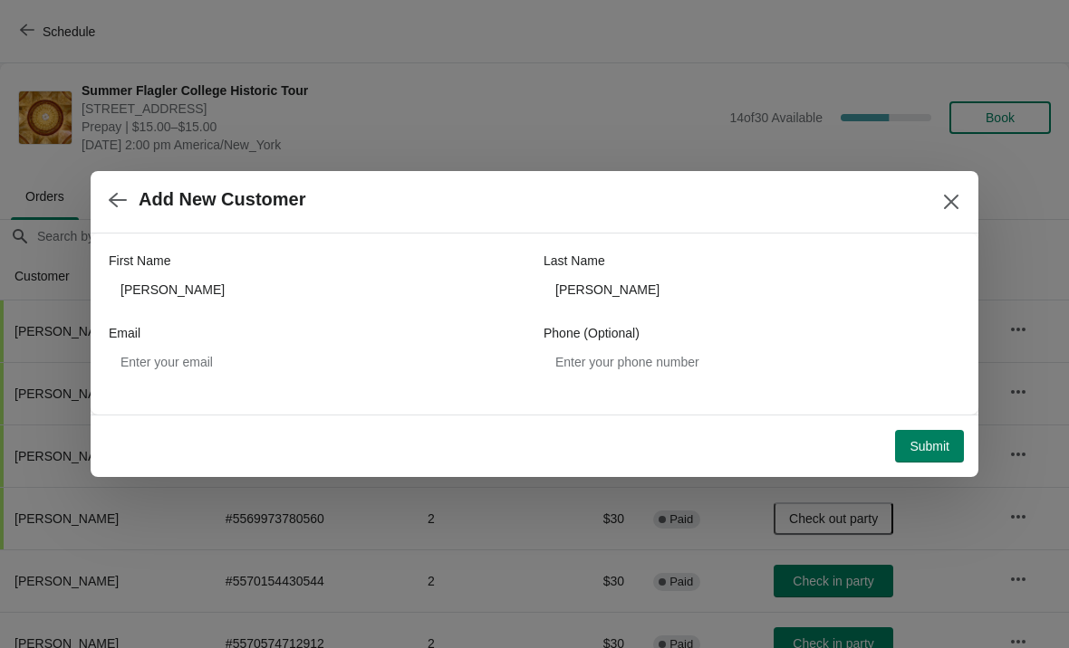
click at [933, 430] on button "Submit" at bounding box center [929, 446] width 69 height 33
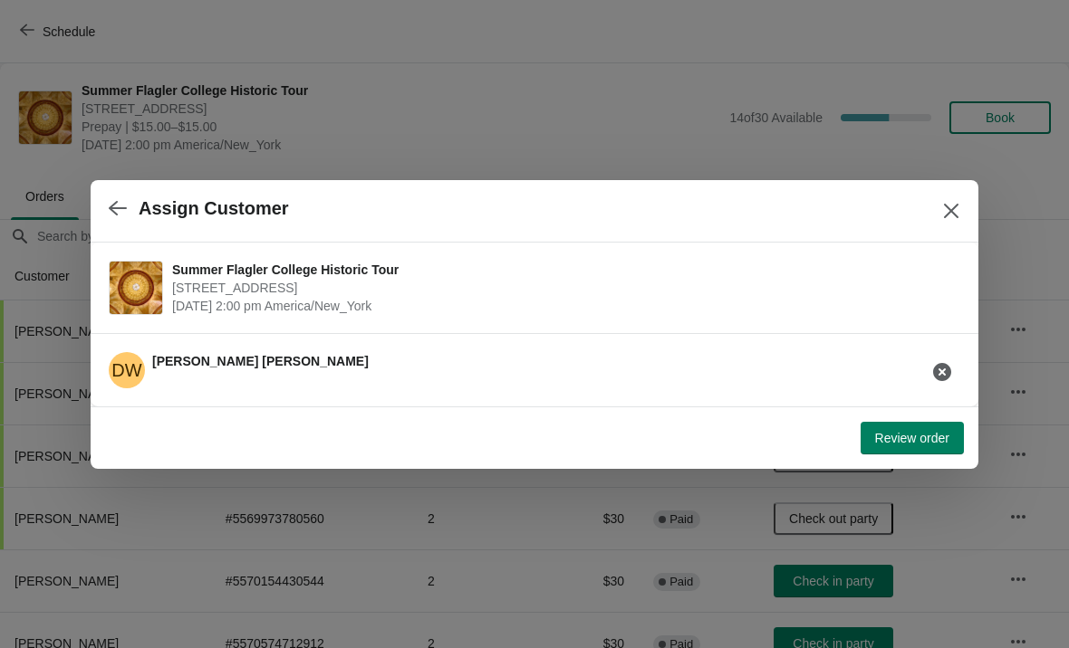
click at [877, 452] on button "Review order" at bounding box center [911, 438] width 103 height 33
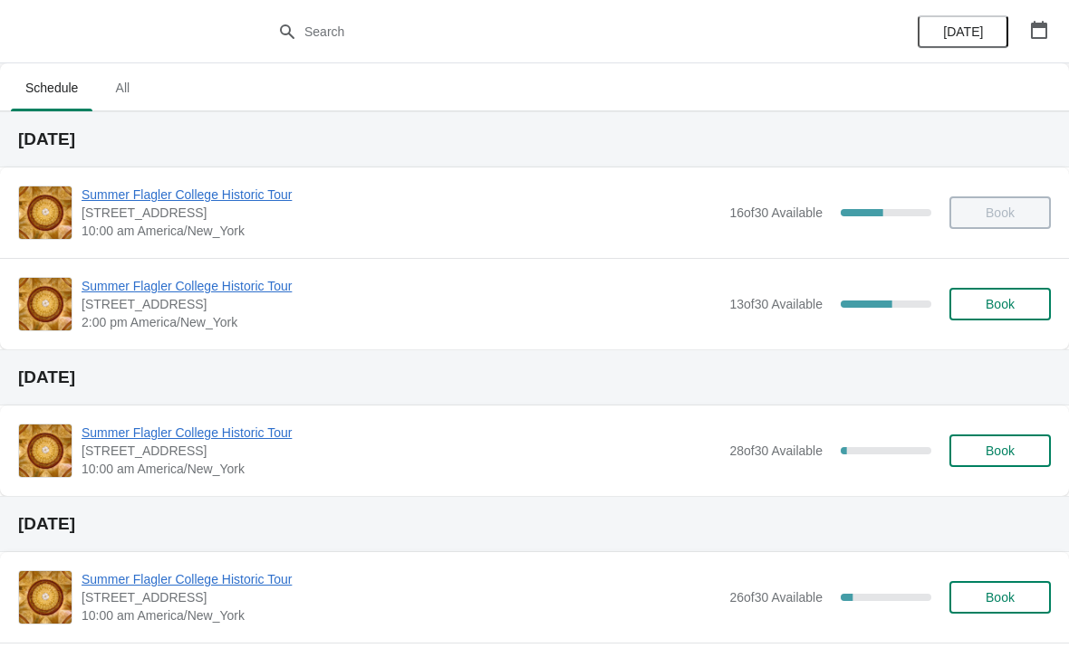
click at [1008, 206] on div "Book" at bounding box center [991, 213] width 120 height 33
click at [1002, 303] on span "Book" at bounding box center [999, 304] width 29 height 14
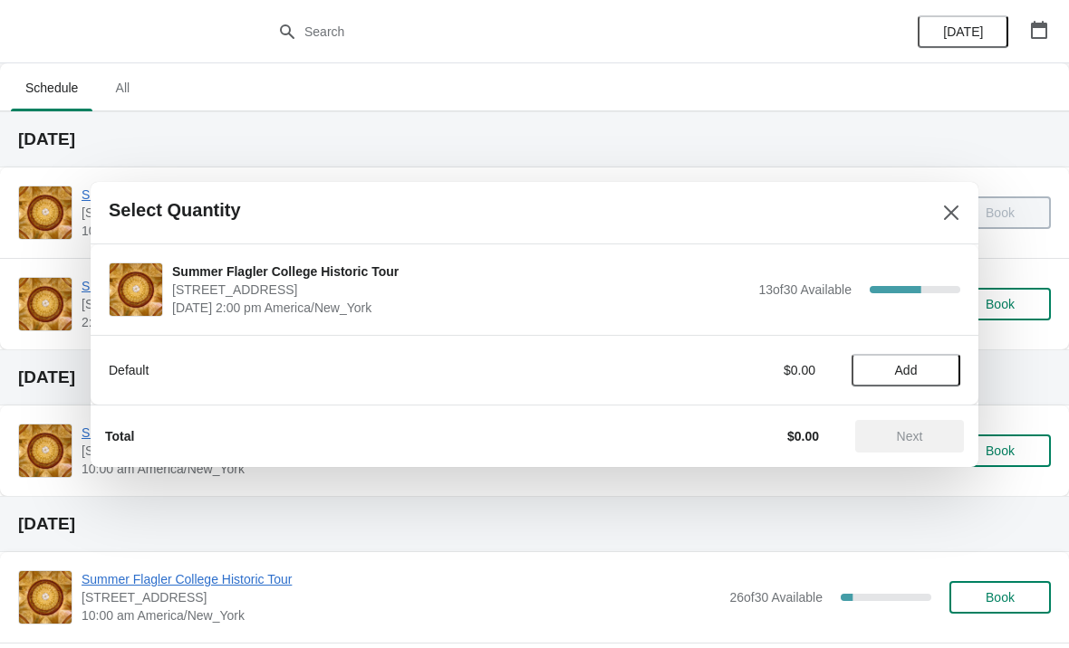
click at [929, 357] on button "Add" at bounding box center [905, 370] width 109 height 33
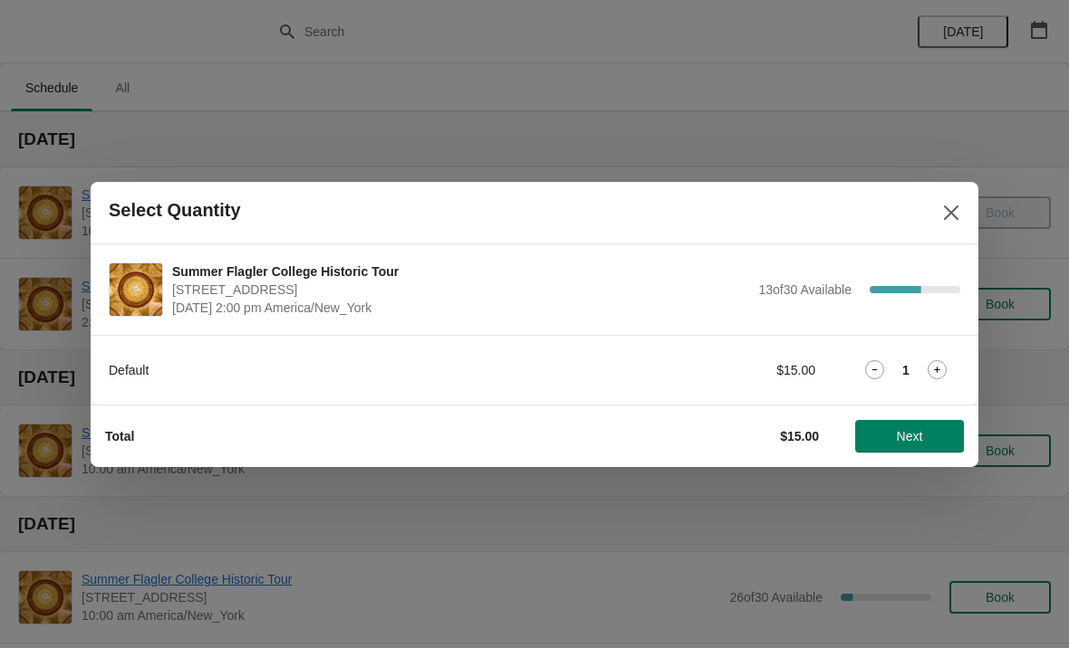
click at [945, 364] on icon at bounding box center [936, 369] width 19 height 19
click at [907, 441] on span "Next" at bounding box center [910, 436] width 26 height 14
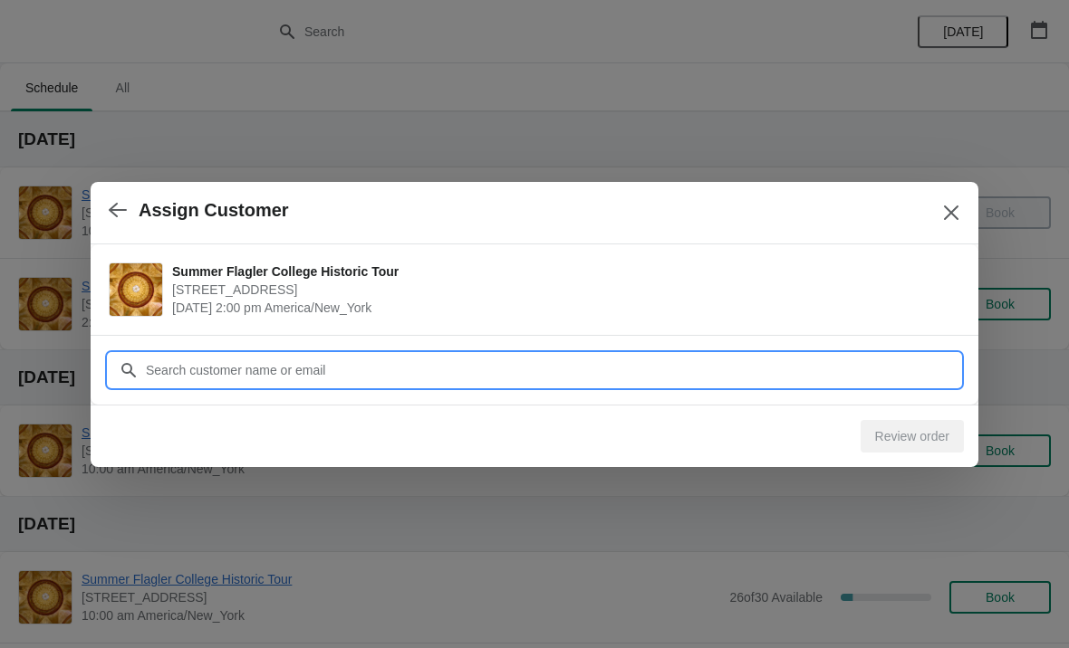
click at [188, 370] on input "Customer" at bounding box center [552, 370] width 815 height 33
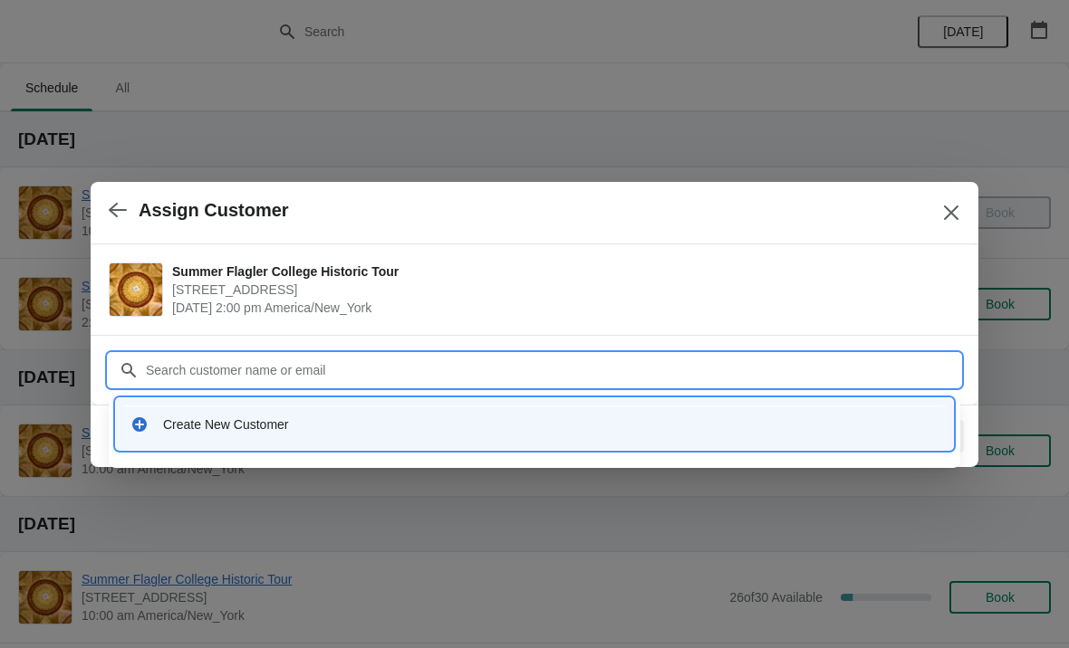
click at [204, 424] on div "Create New Customer" at bounding box center [550, 425] width 775 height 18
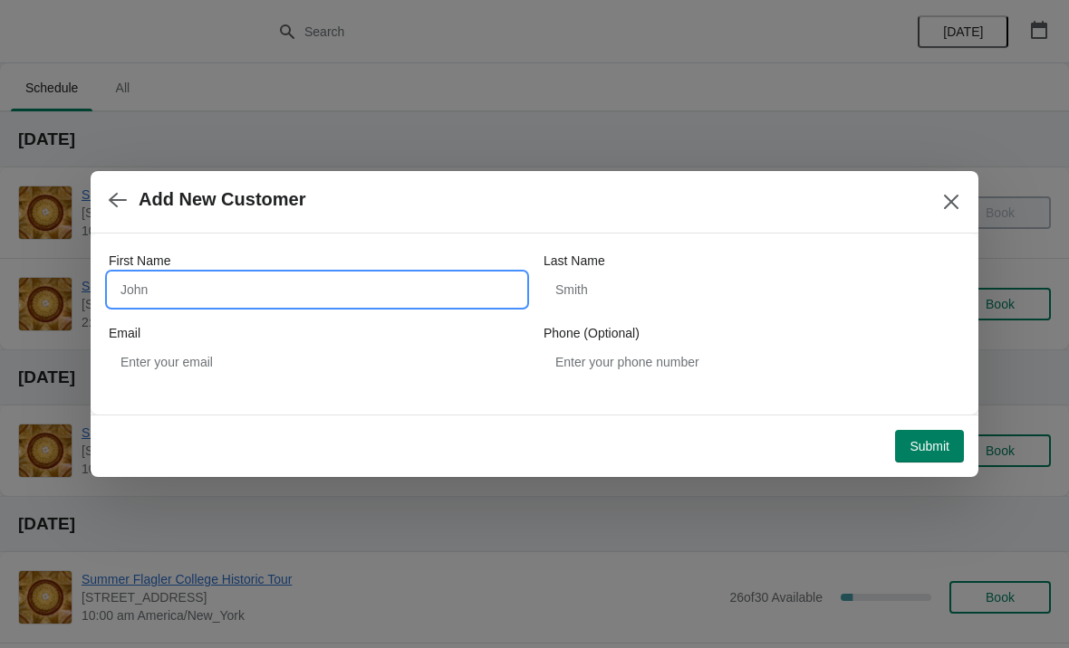
click at [195, 293] on input "First Name" at bounding box center [317, 289] width 417 height 33
type input "Glen"
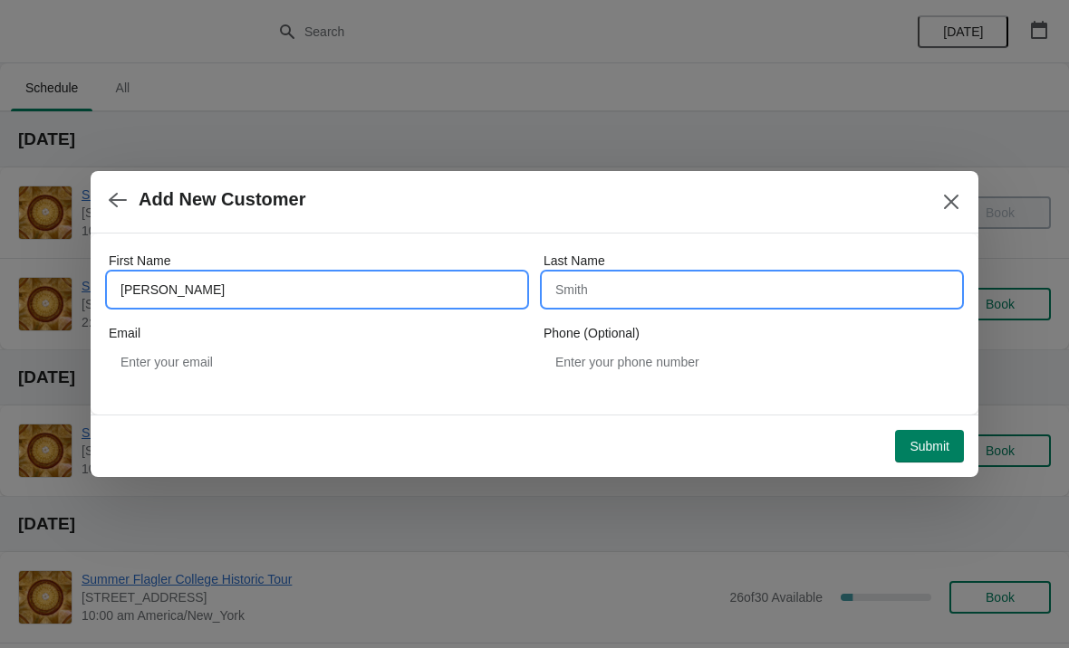
click at [587, 298] on input "Last Name" at bounding box center [751, 289] width 417 height 33
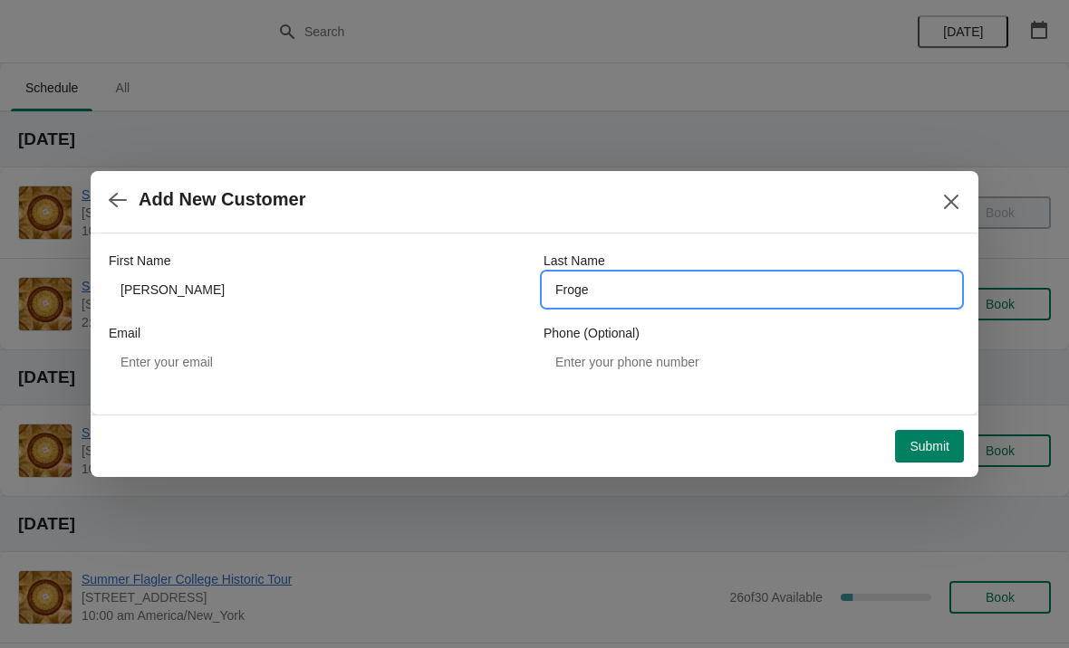
type input "Froges"
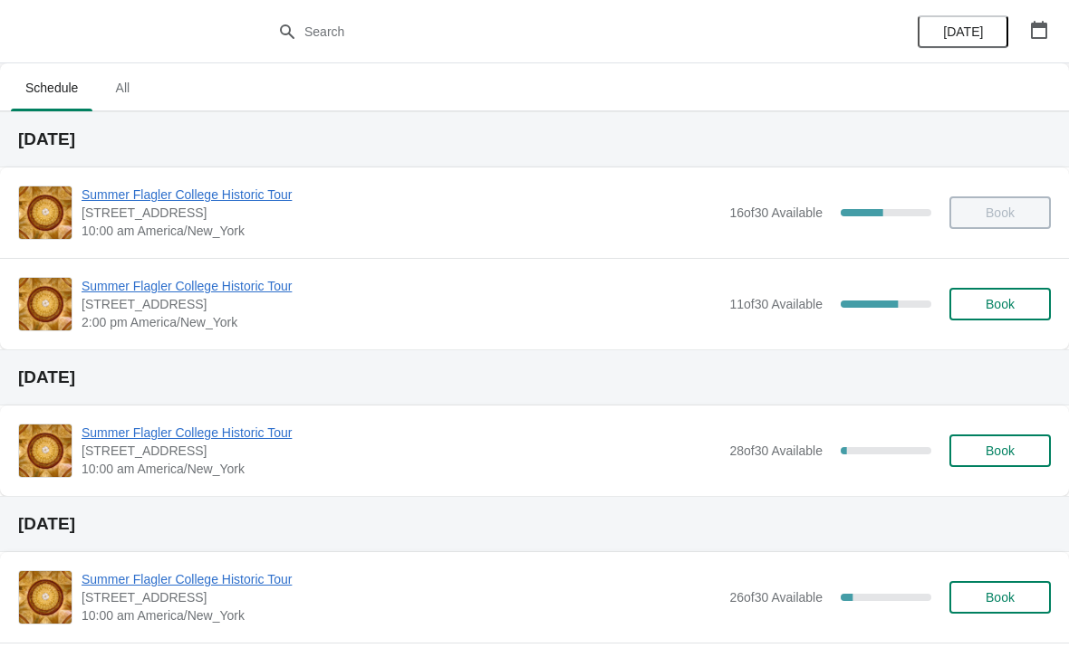
click at [993, 302] on span "Book" at bounding box center [999, 304] width 29 height 14
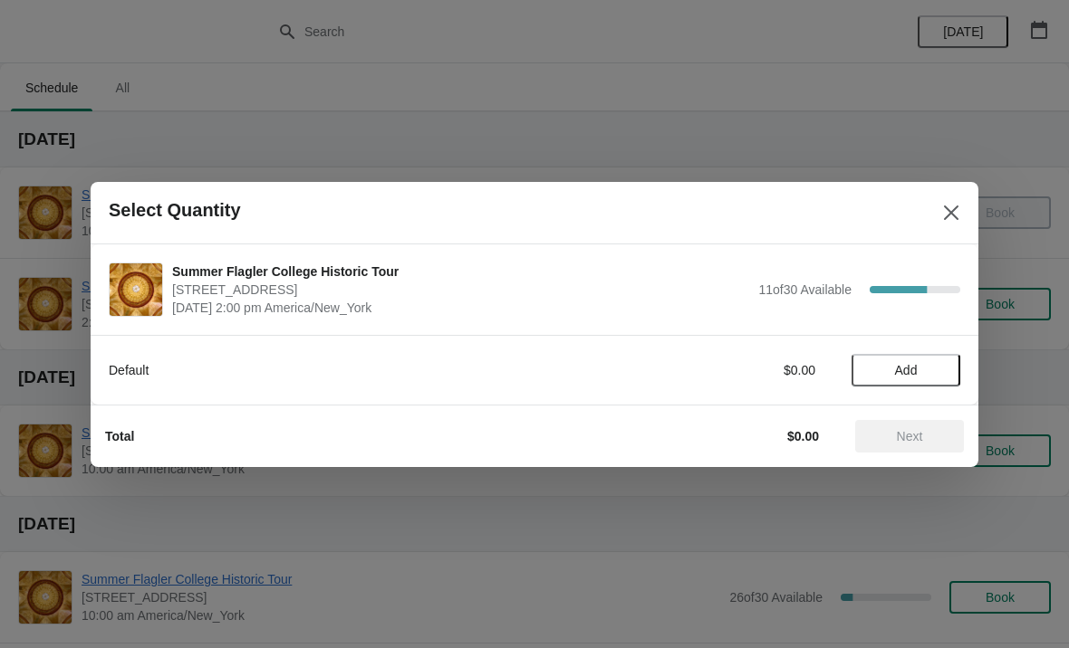
click at [931, 372] on span "Add" at bounding box center [906, 370] width 76 height 14
click at [944, 361] on icon at bounding box center [936, 369] width 19 height 19
click at [929, 443] on span "Next" at bounding box center [909, 436] width 80 height 14
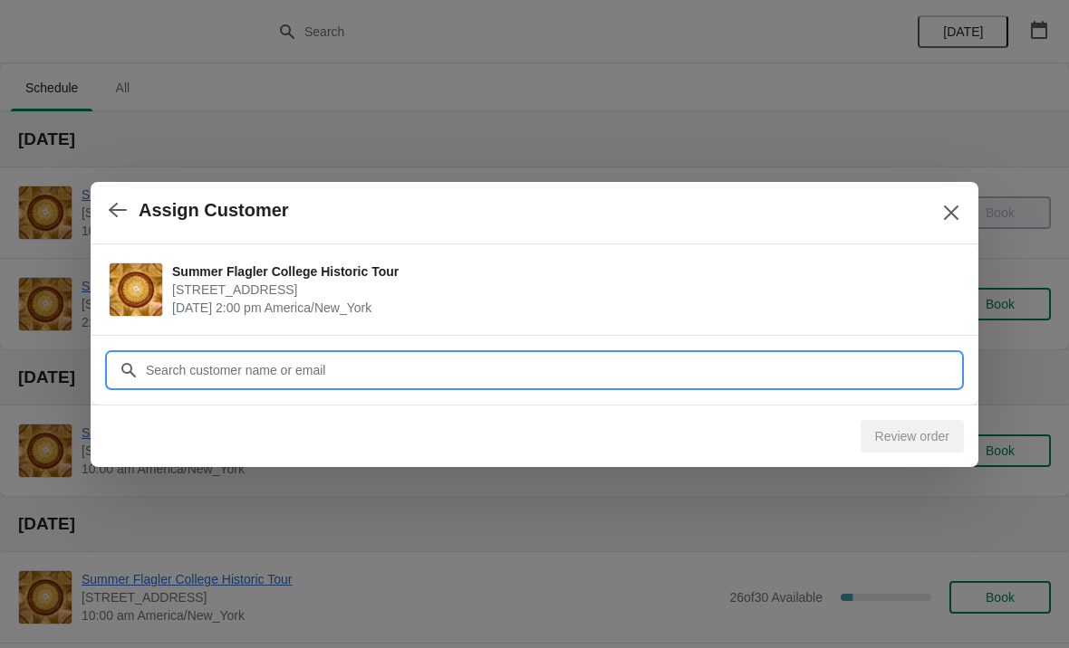
click at [174, 359] on input "Customer" at bounding box center [552, 370] width 815 height 33
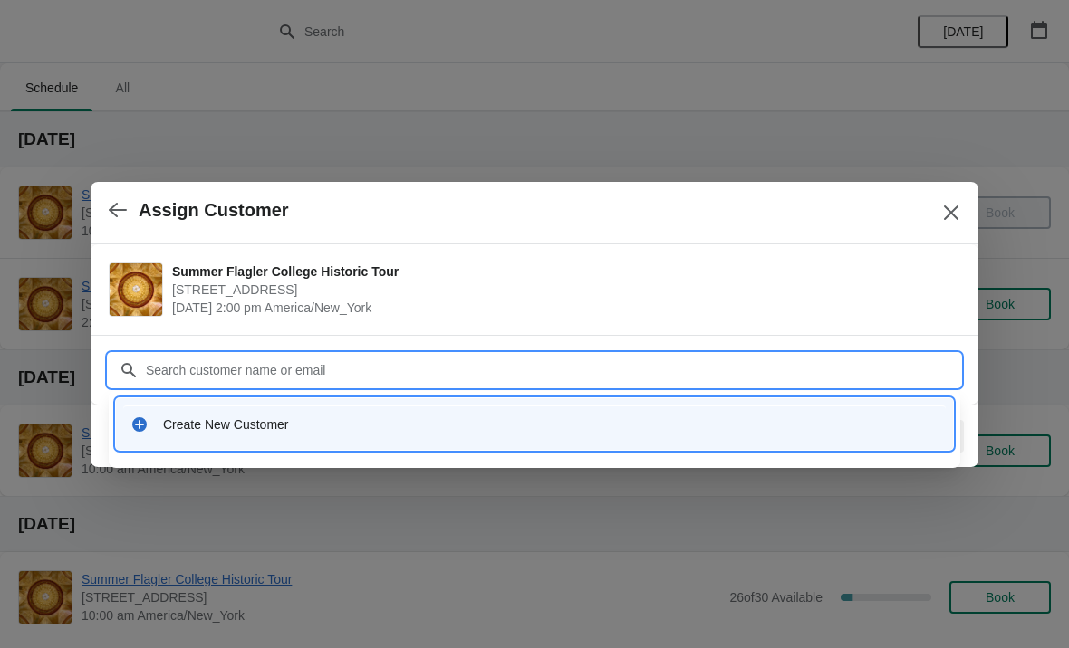
click at [183, 416] on div "Create New Customer" at bounding box center [550, 425] width 775 height 18
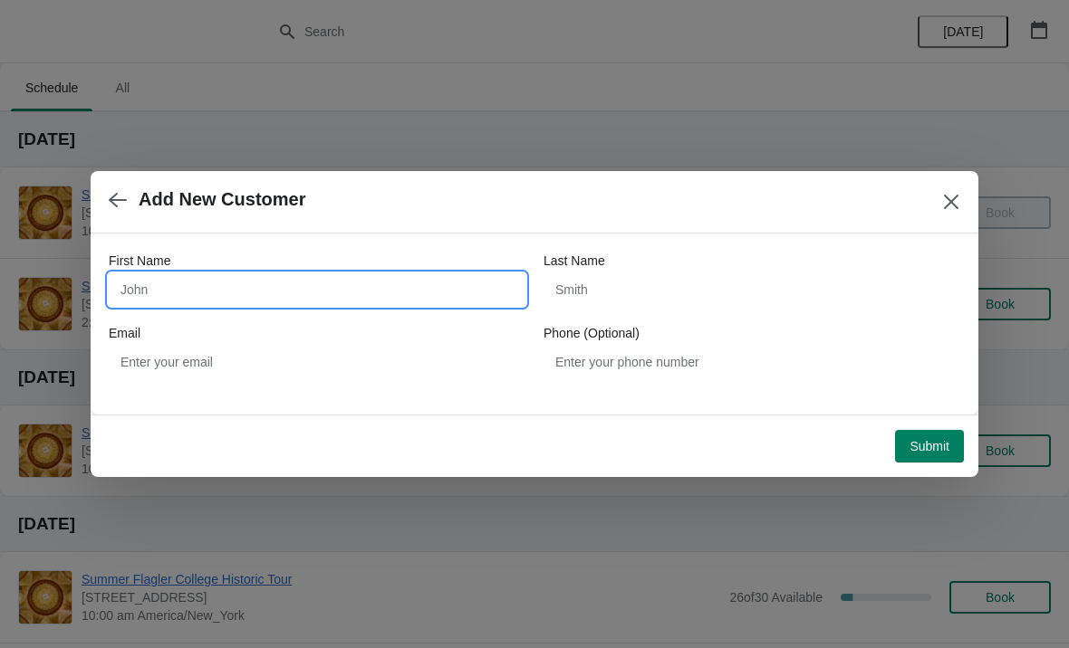
click at [163, 274] on input "First Name" at bounding box center [317, 289] width 417 height 33
type input "Gil"
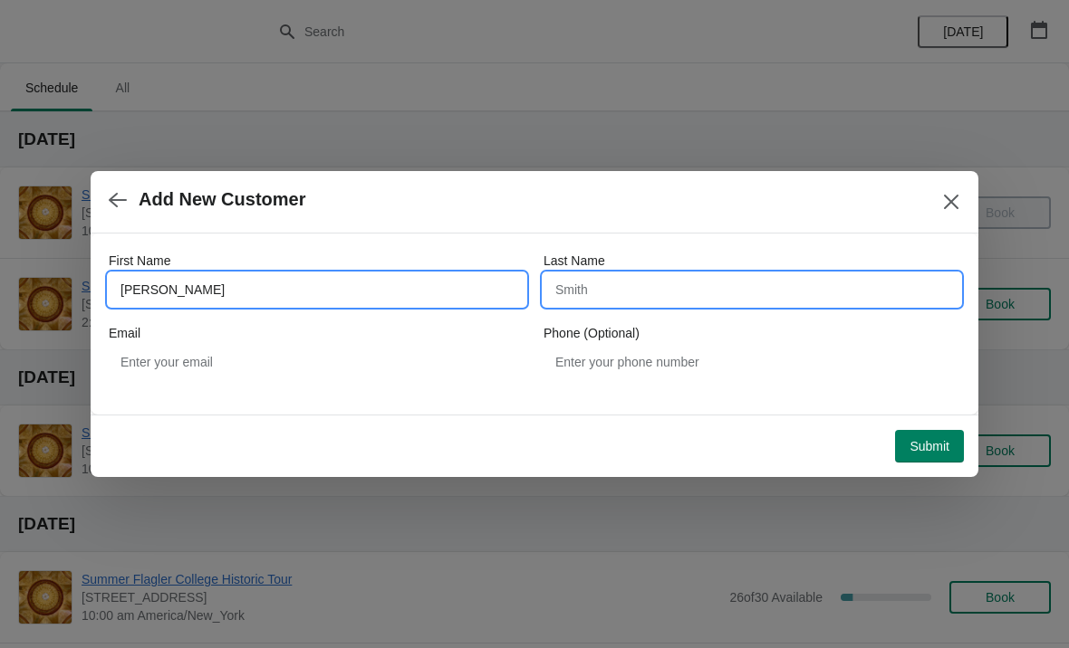
click at [589, 295] on input "Last Name" at bounding box center [751, 289] width 417 height 33
click at [214, 291] on input "Gil" at bounding box center [317, 289] width 417 height 33
click at [561, 279] on input "Last Name" at bounding box center [751, 289] width 417 height 33
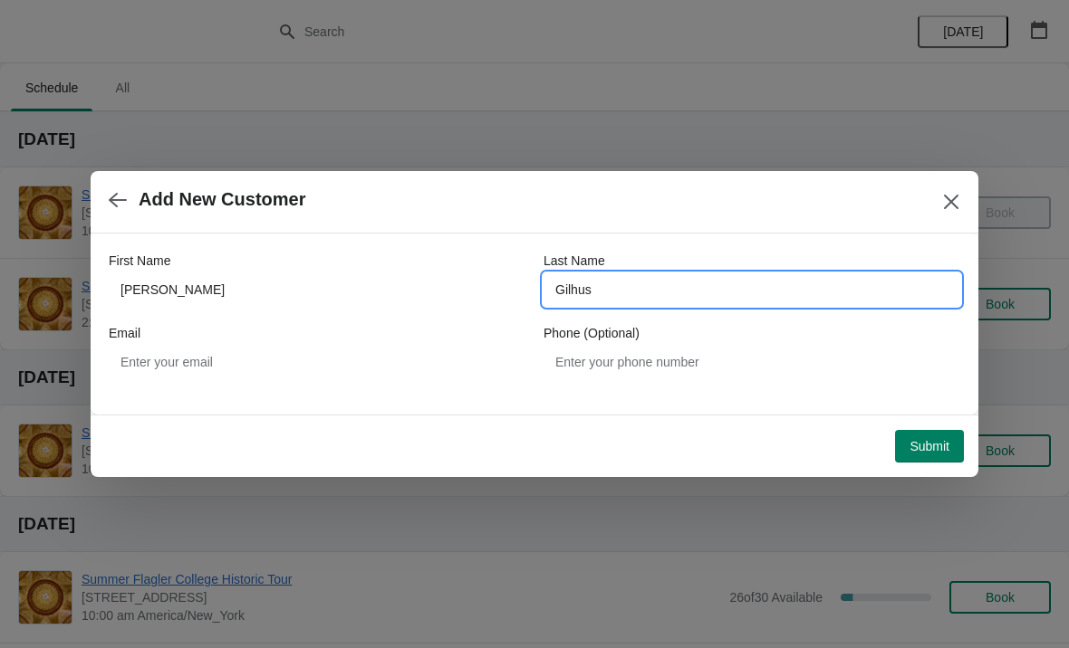
type input "Gilhus"
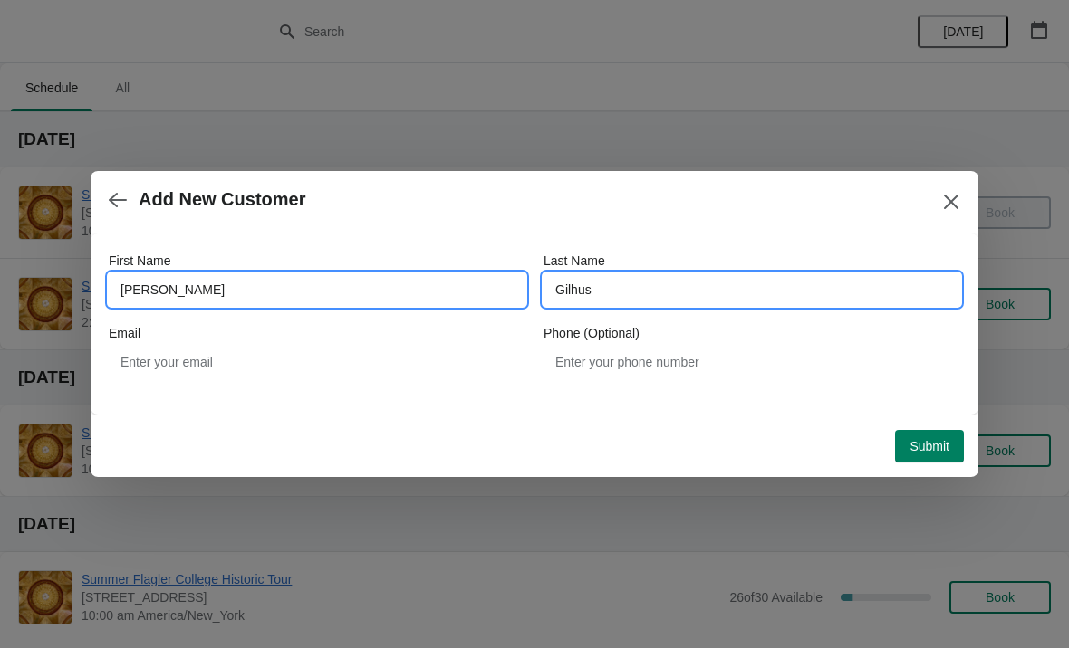
click at [149, 287] on input "Gil" at bounding box center [317, 289] width 417 height 33
click at [150, 295] on input "Gil" at bounding box center [317, 289] width 417 height 33
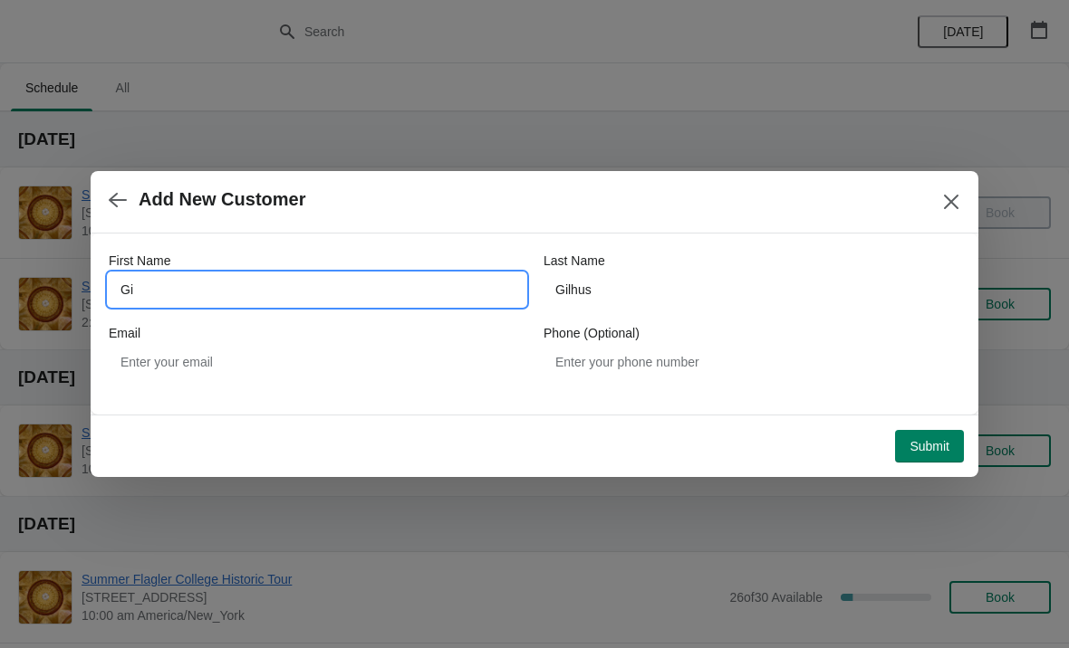
type input "G"
type input "Chris"
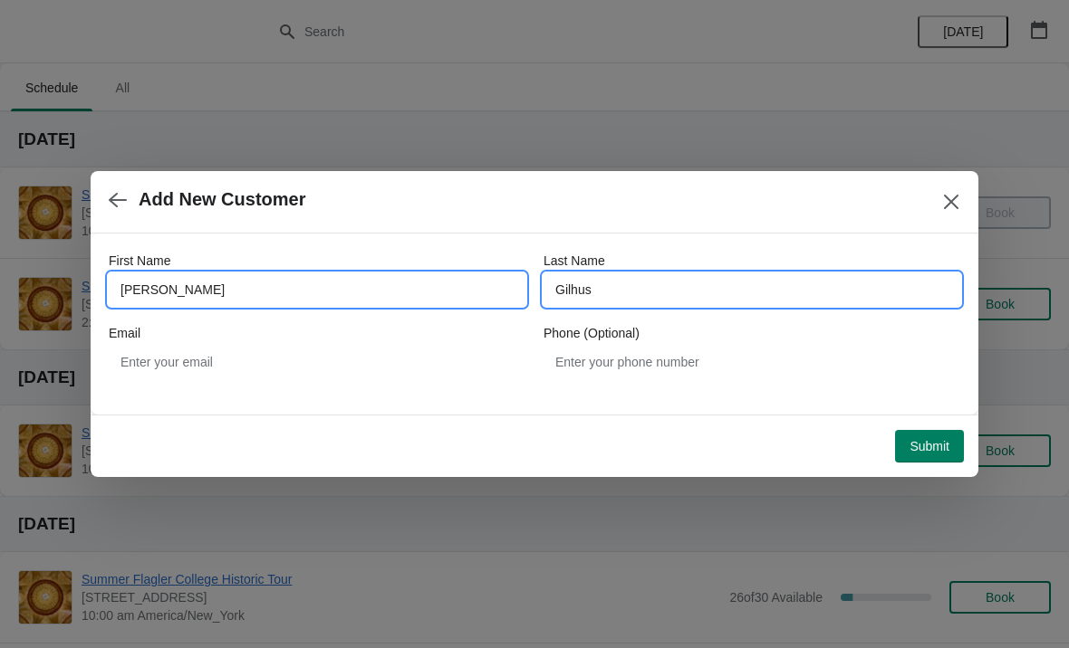
click at [628, 302] on input "Gilhus" at bounding box center [751, 289] width 417 height 33
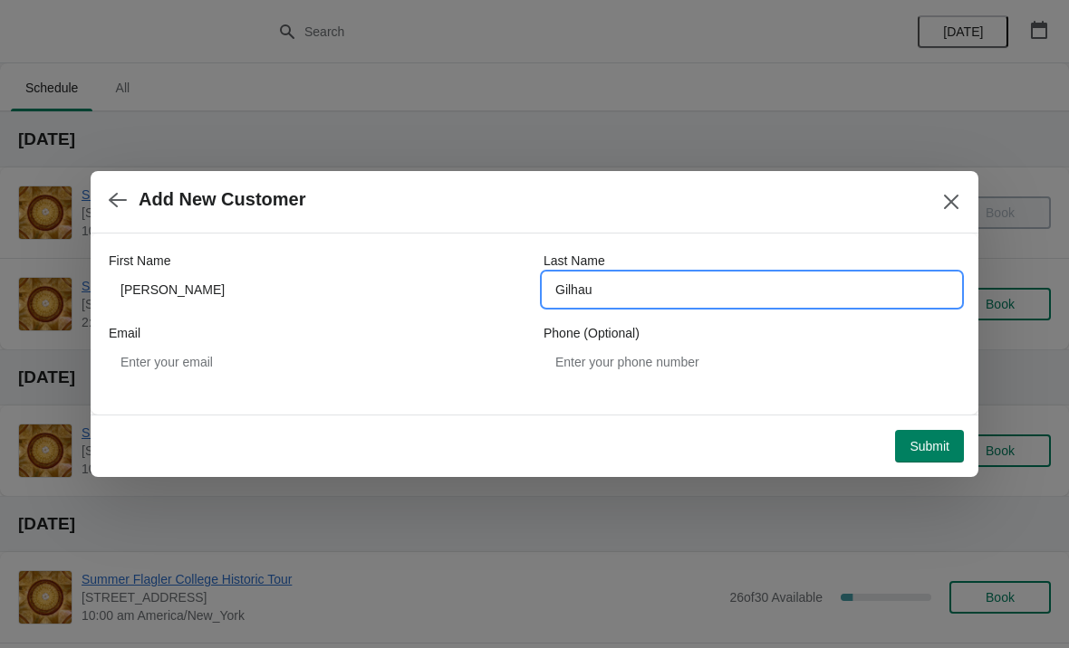
type input "Gilhaus"
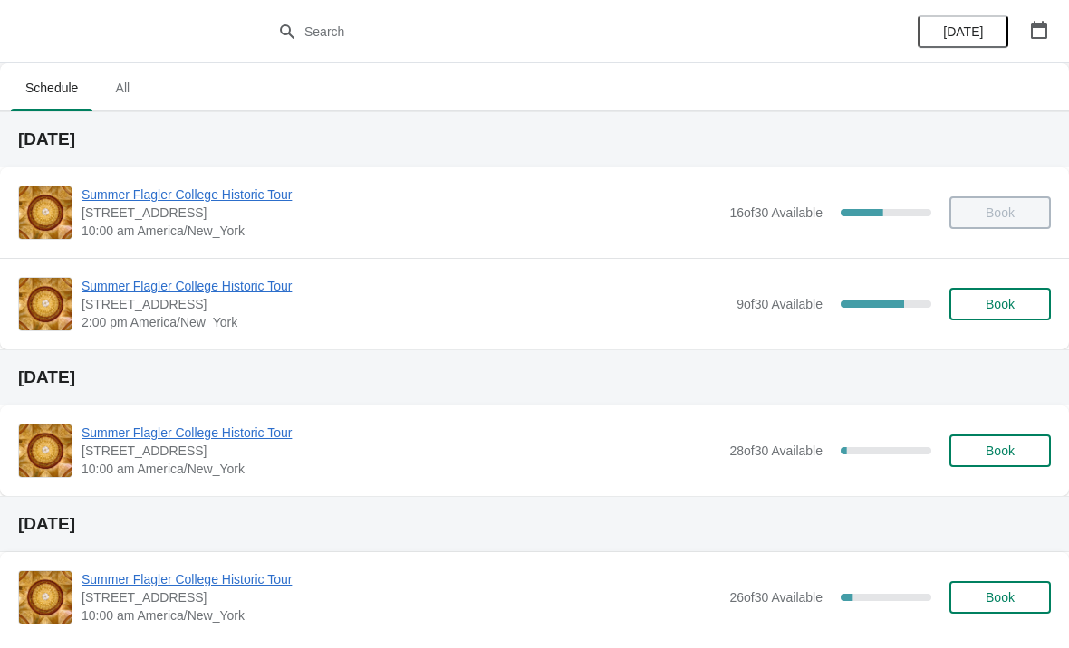
click at [102, 278] on span "Summer Flagler College Historic Tour" at bounding box center [405, 286] width 646 height 18
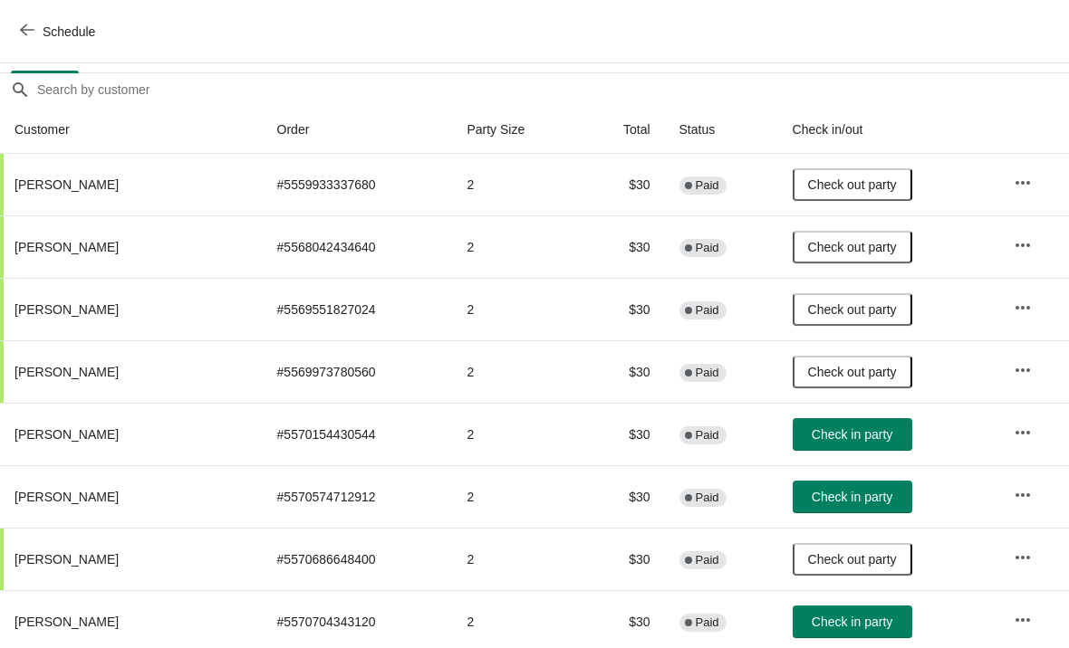
scroll to position [149, 0]
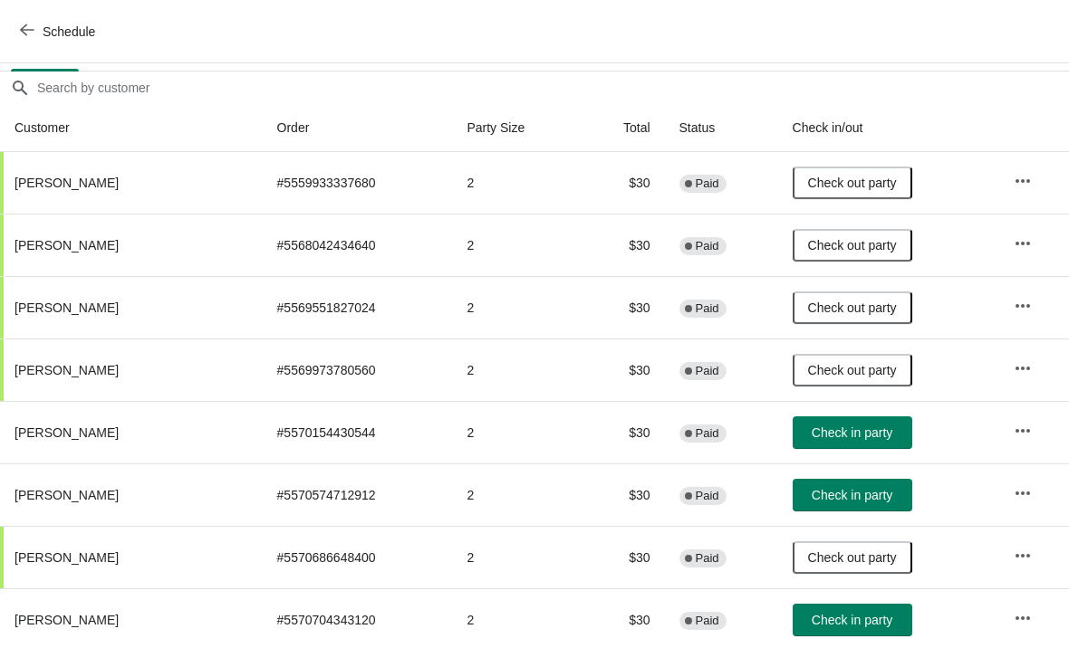
click at [826, 506] on button "Check in party" at bounding box center [852, 495] width 120 height 33
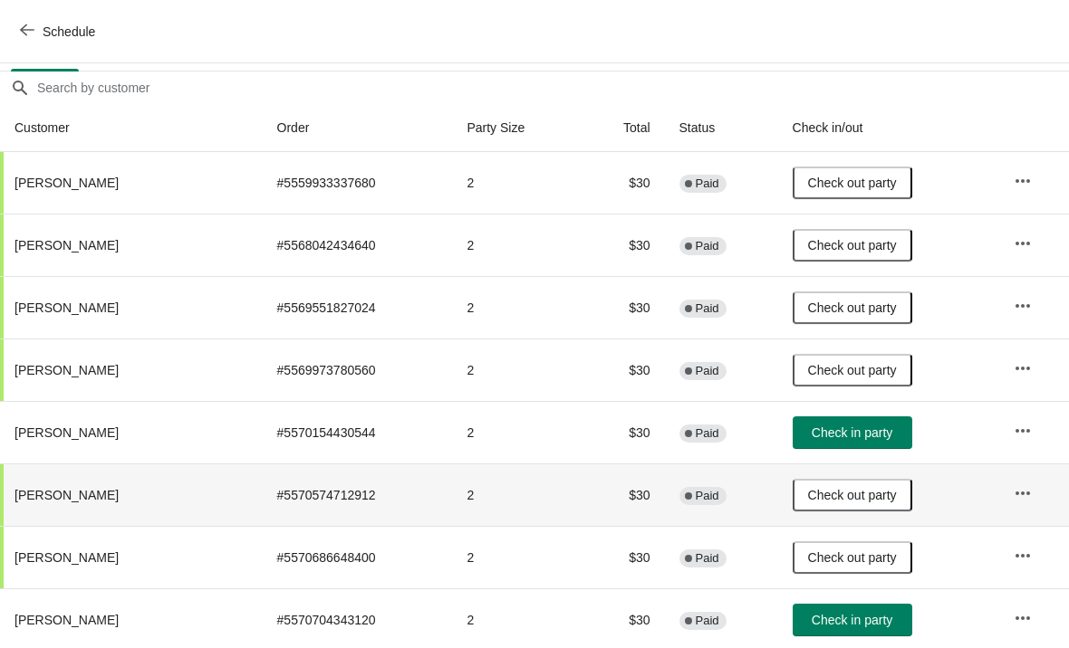
click at [846, 426] on span "Check in party" at bounding box center [851, 433] width 81 height 14
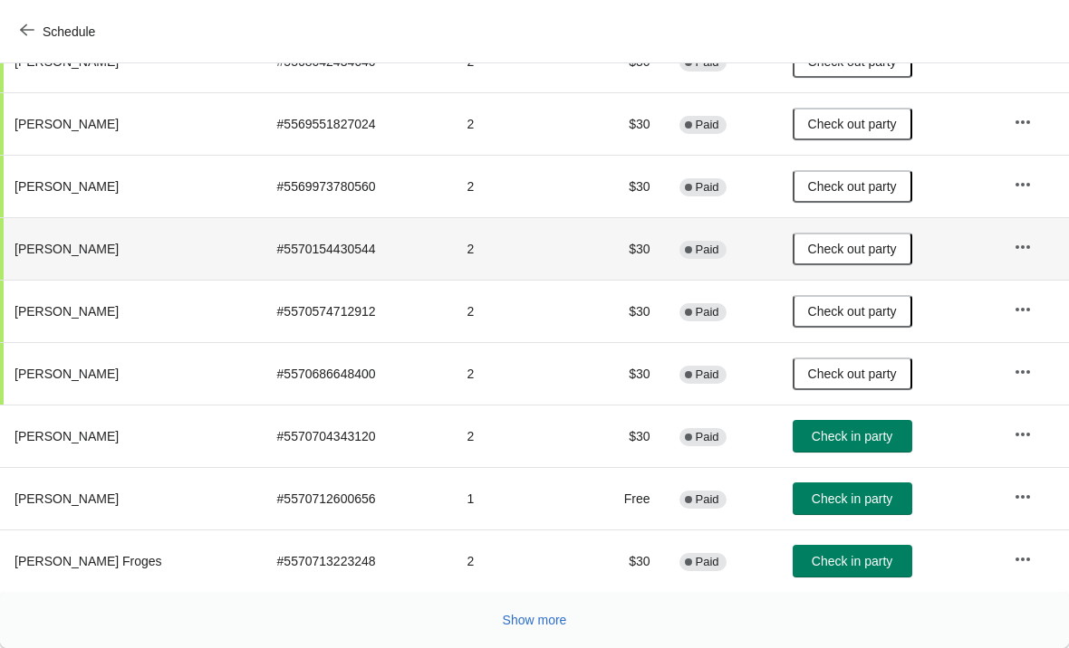
scroll to position [332, 0]
click at [861, 433] on span "Check in party" at bounding box center [851, 436] width 81 height 14
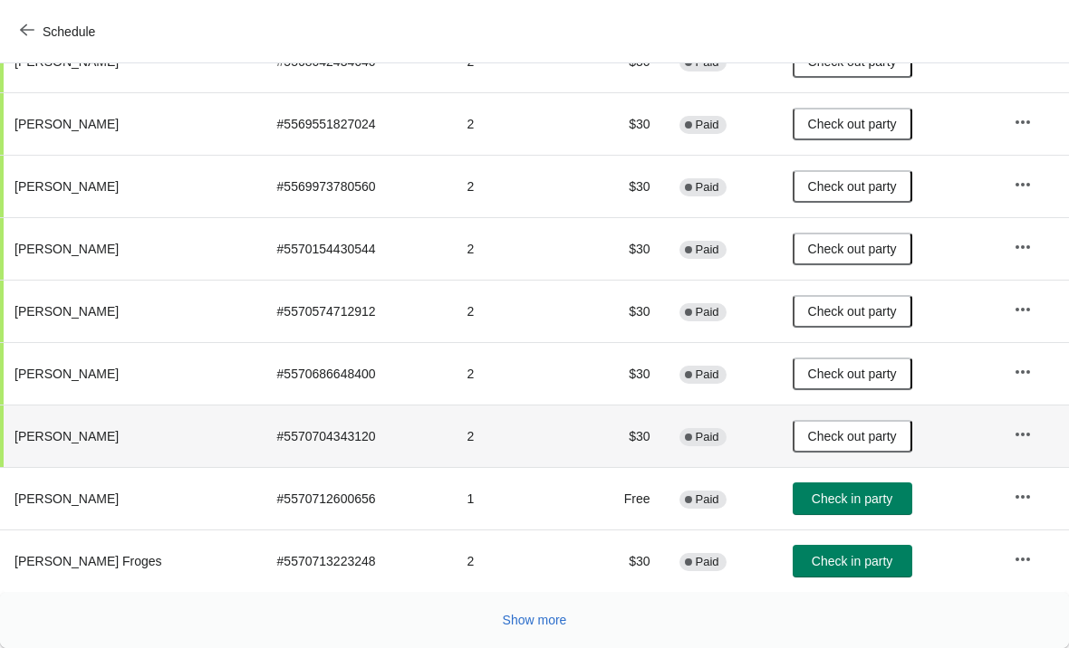
click at [861, 501] on span "Check in party" at bounding box center [851, 499] width 81 height 14
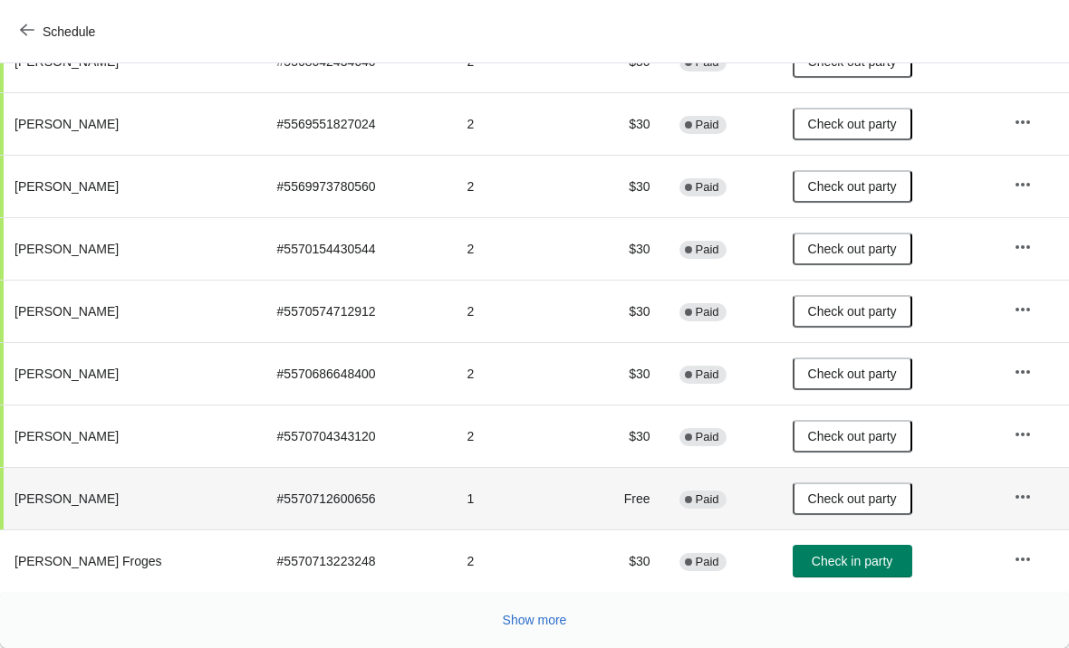
click at [856, 571] on button "Check in party" at bounding box center [852, 561] width 120 height 33
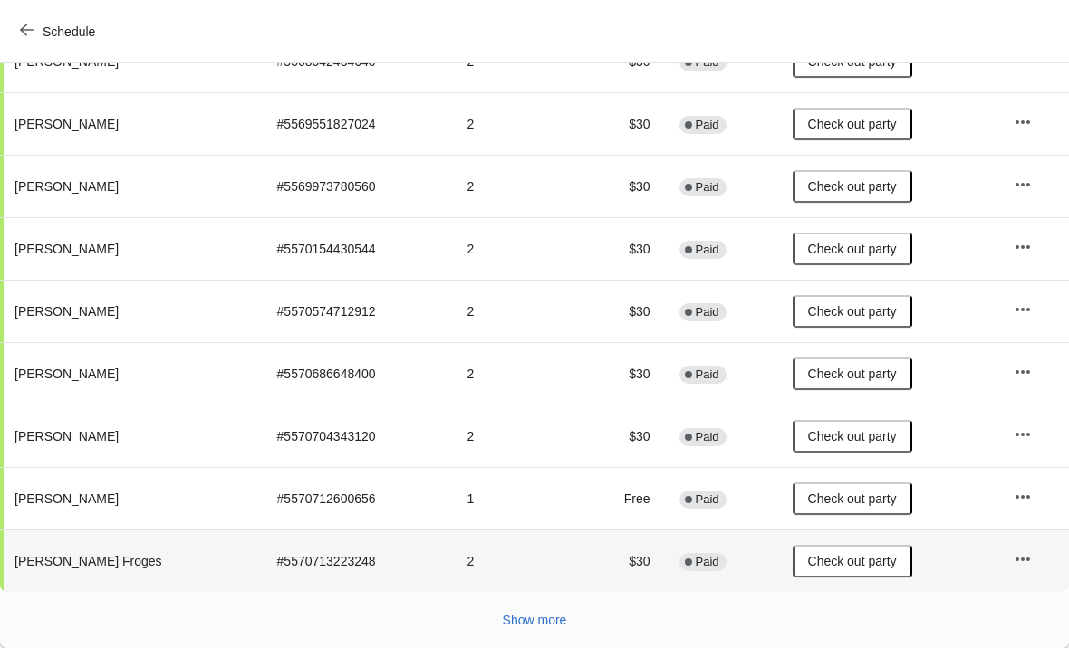
click at [513, 611] on button "Show more" at bounding box center [534, 620] width 79 height 33
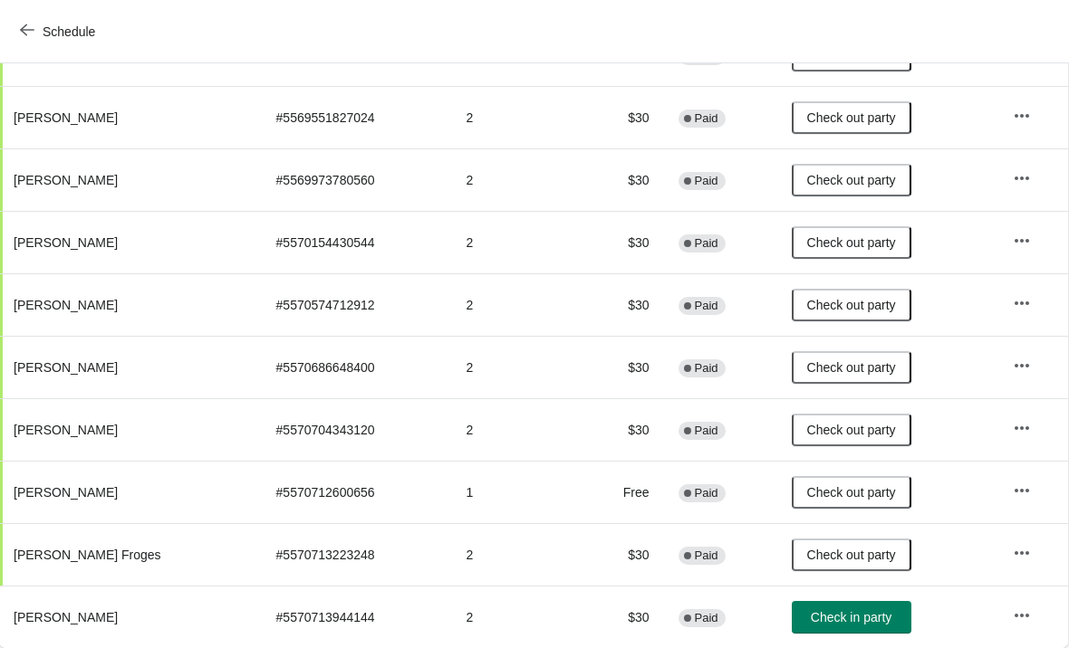
scroll to position [339, 1]
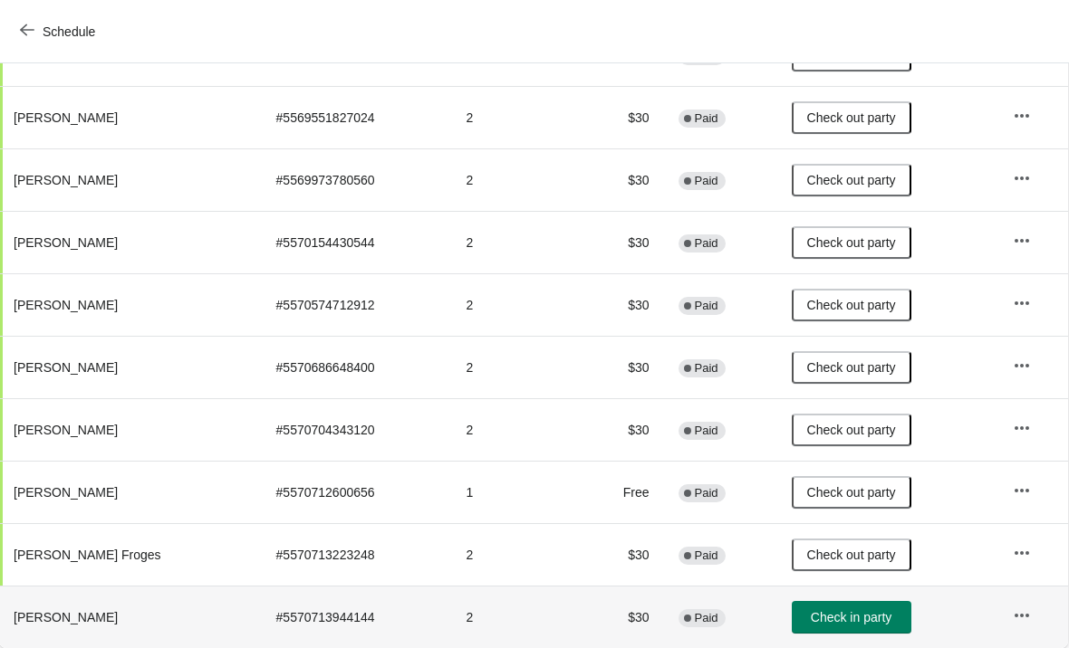
click at [806, 597] on td "Check in party" at bounding box center [887, 617] width 221 height 62
click at [812, 614] on span "Check in party" at bounding box center [850, 617] width 81 height 14
